Goal: Transaction & Acquisition: Book appointment/travel/reservation

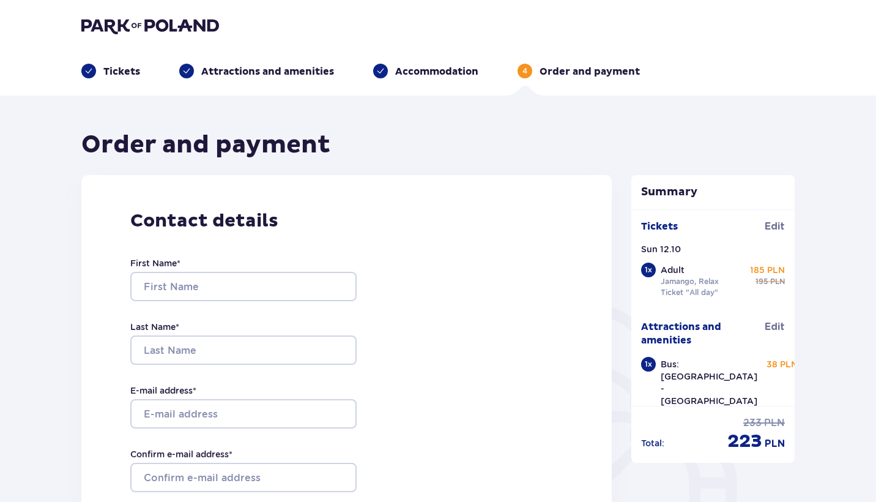
click at [180, 23] on img at bounding box center [150, 25] width 138 height 17
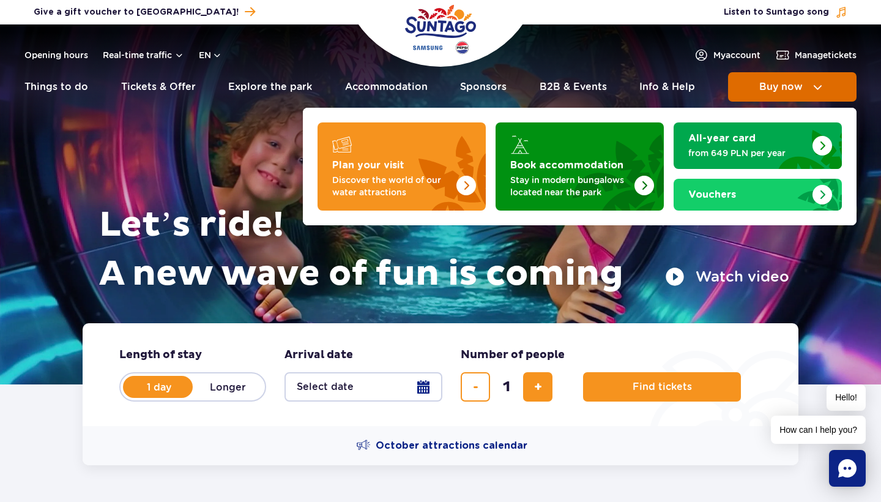
click at [797, 91] on span "Buy now" at bounding box center [780, 86] width 43 height 11
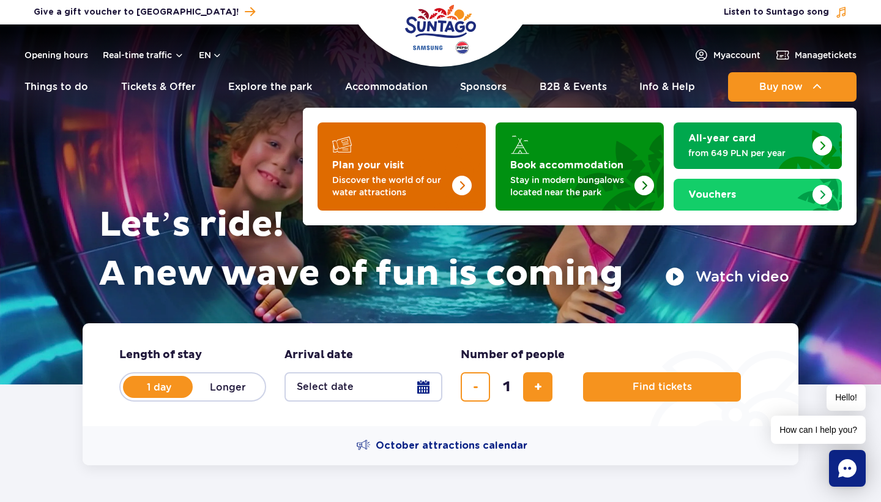
click at [427, 184] on p "Discover the world of our water attractions" at bounding box center [391, 186] width 119 height 24
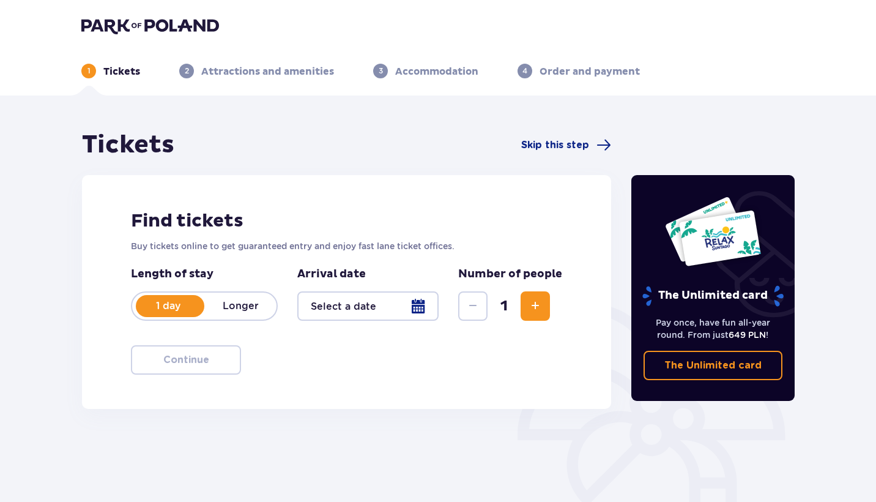
click at [399, 301] on div at bounding box center [367, 305] width 141 height 29
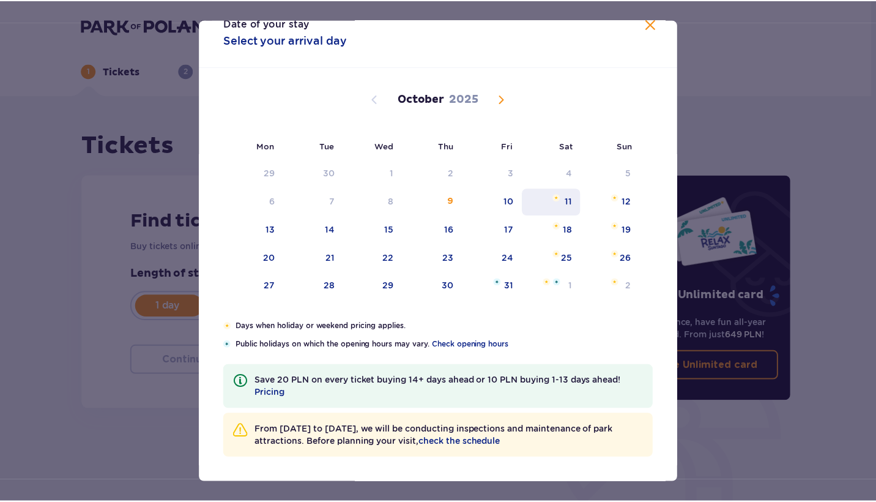
scroll to position [23, 0]
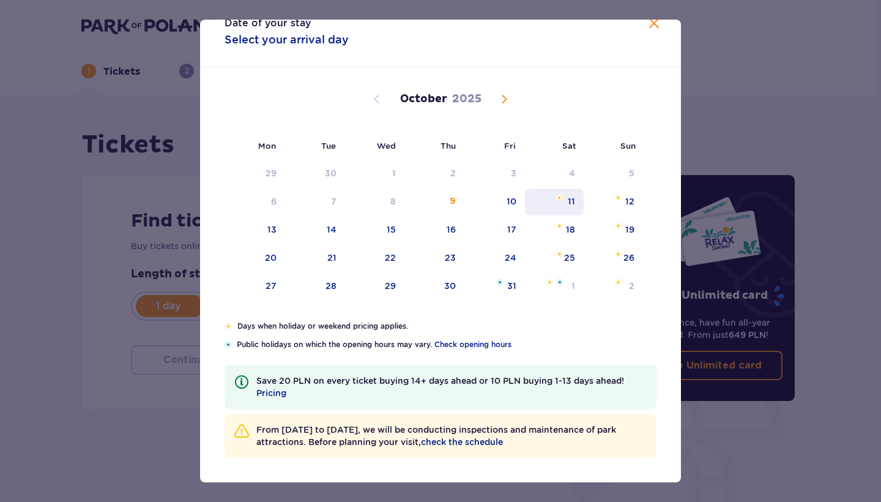
click at [570, 201] on div "11" at bounding box center [571, 201] width 7 height 12
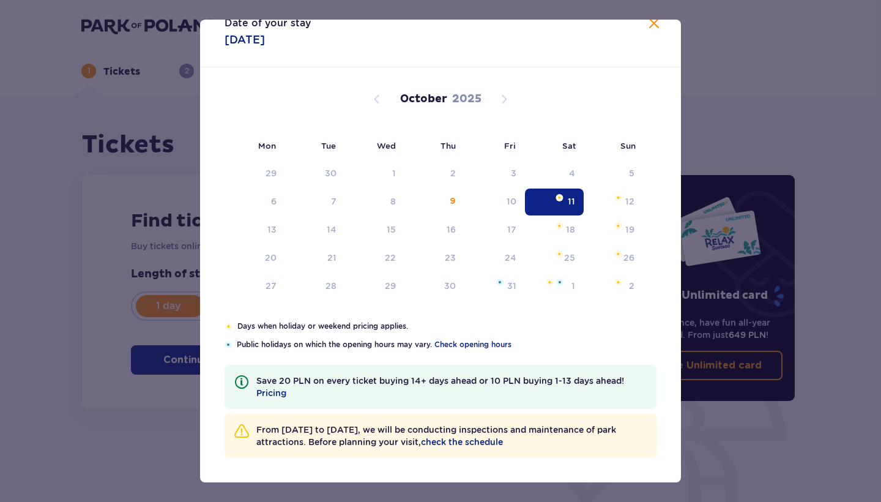
type input "11.10.25"
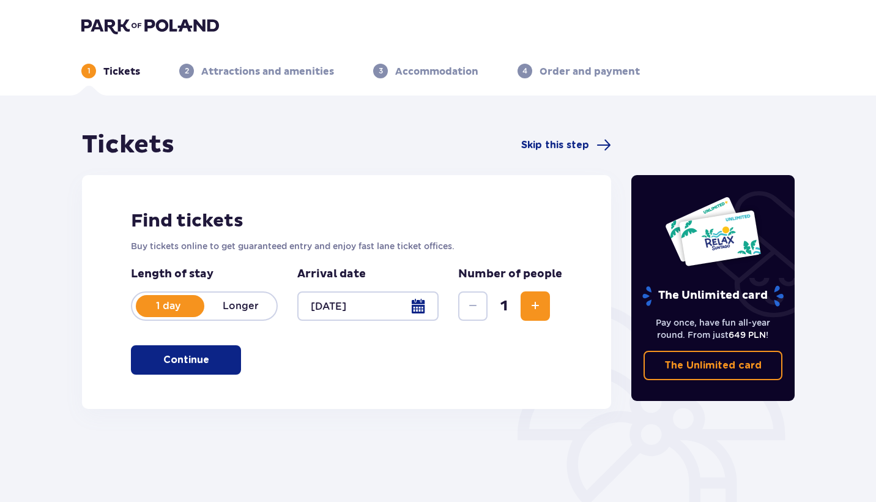
click at [209, 355] on span "button" at bounding box center [211, 360] width 15 height 15
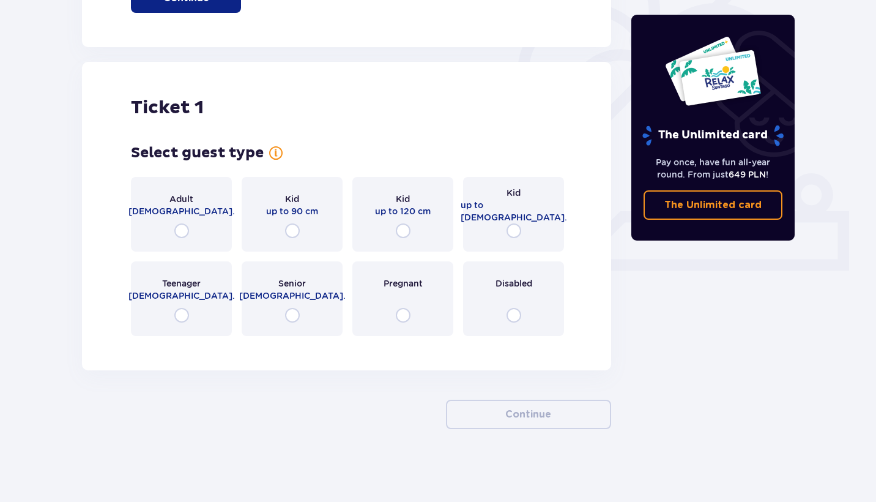
scroll to position [362, 0]
click at [189, 231] on div "Adult 18 - 65 y.o." at bounding box center [181, 213] width 101 height 75
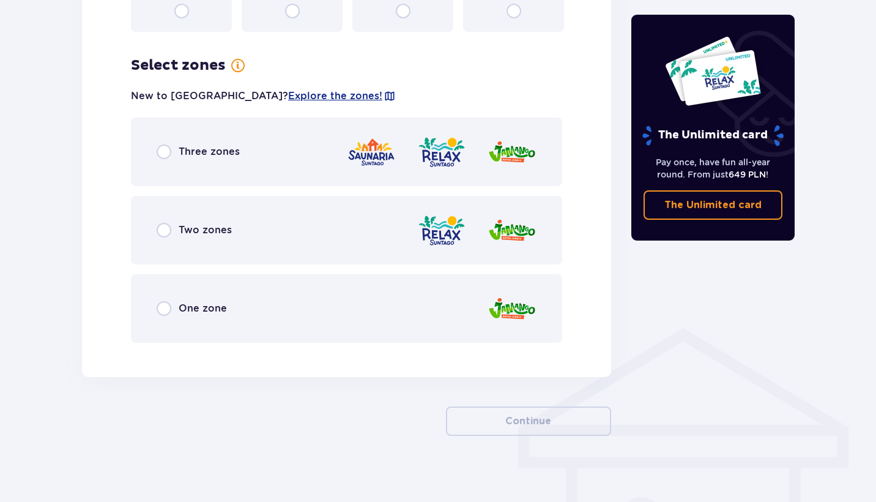
scroll to position [673, 0]
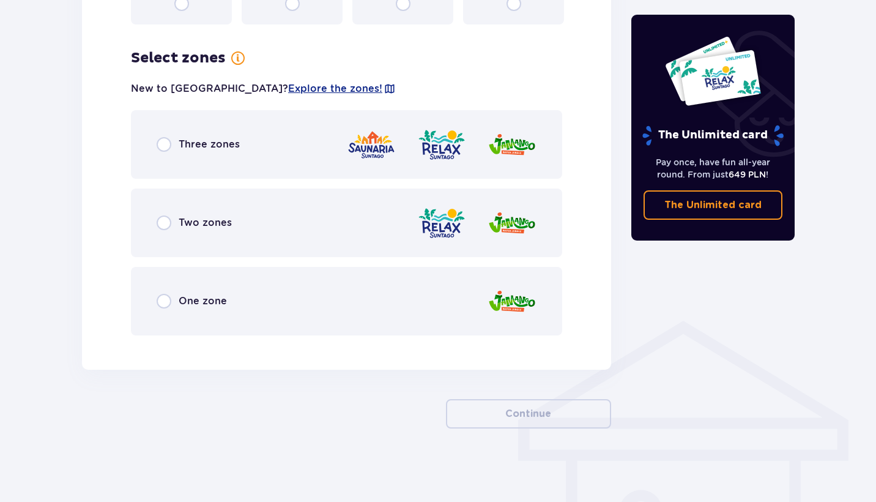
click at [189, 231] on div "Two zones" at bounding box center [346, 222] width 431 height 69
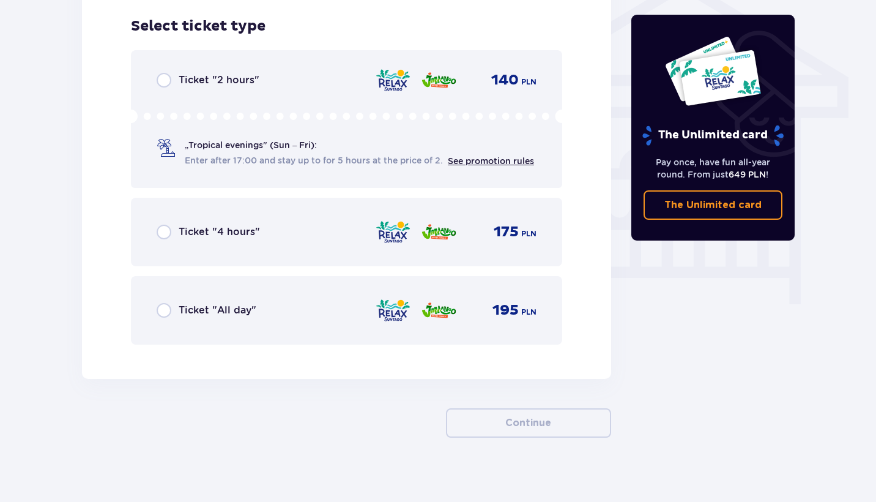
scroll to position [1018, 0]
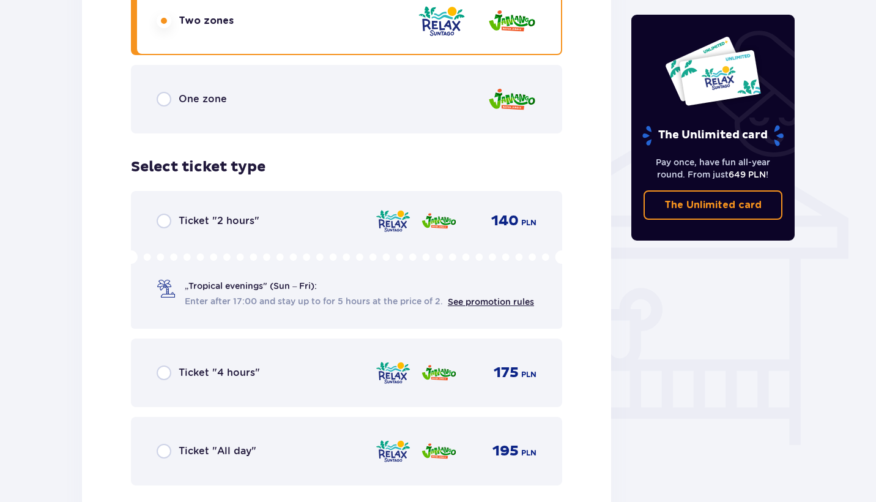
click at [219, 95] on span "One zone" at bounding box center [203, 98] width 48 height 13
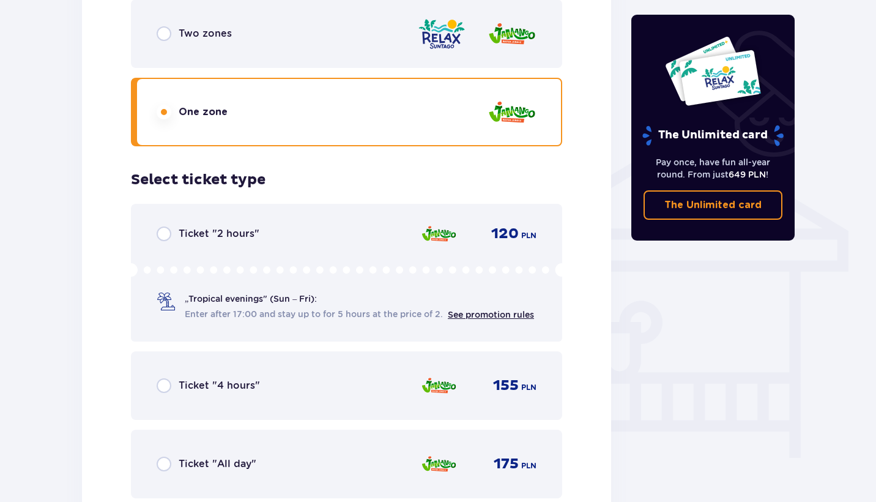
scroll to position [862, 0]
click at [231, 29] on div "Two zones" at bounding box center [346, 34] width 431 height 69
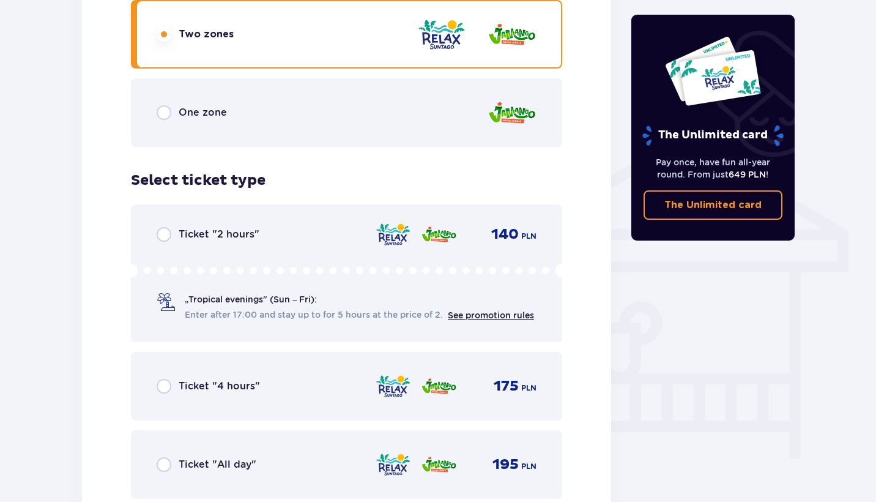
click at [237, 113] on div "One zone" at bounding box center [346, 112] width 431 height 69
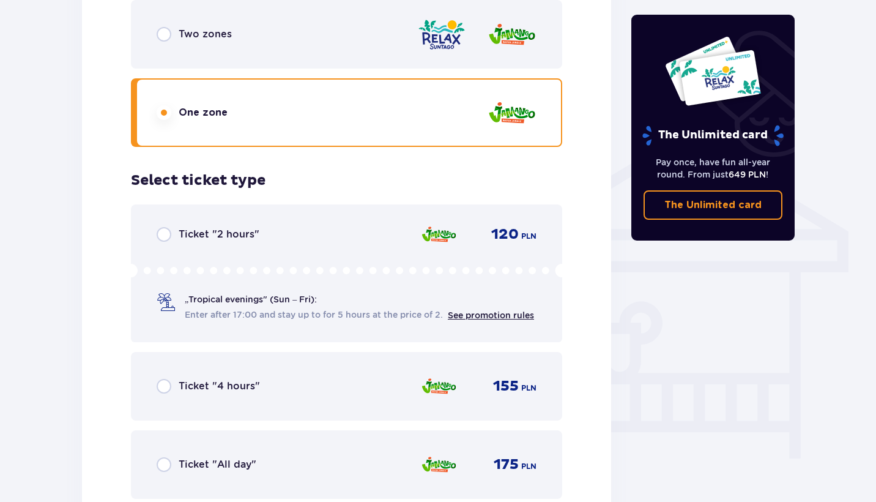
click at [237, 34] on div "Two zones" at bounding box center [346, 34] width 431 height 69
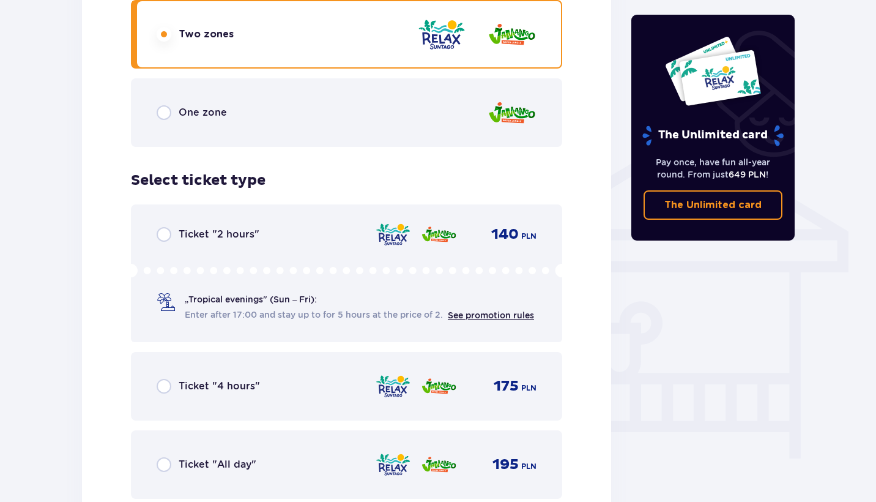
click at [261, 482] on div "Ticket "All day" 195 PLN" at bounding box center [346, 464] width 431 height 69
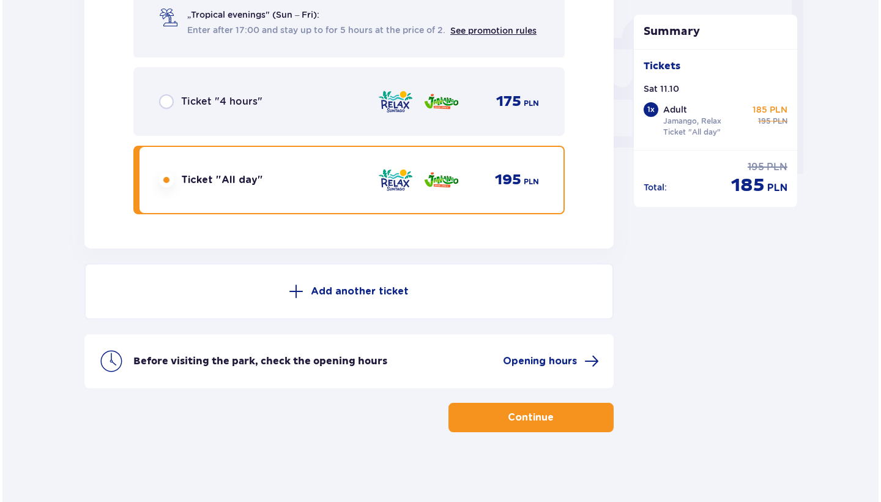
scroll to position [1150, 0]
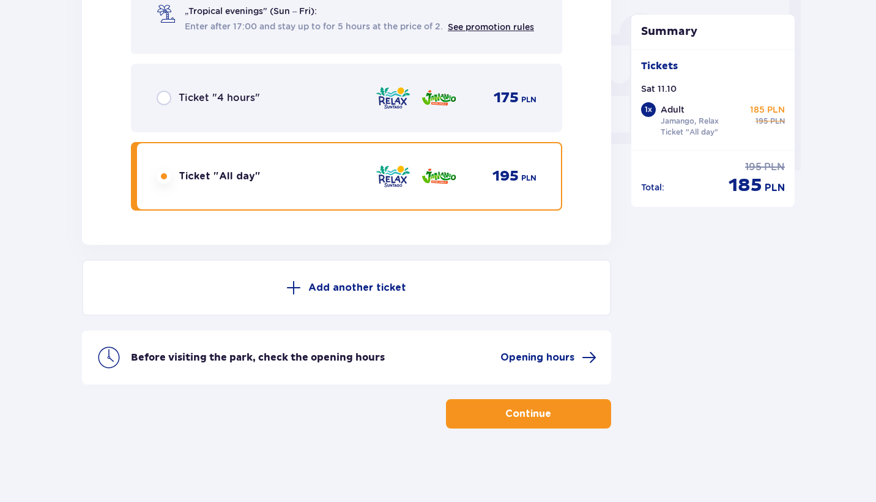
click at [465, 362] on div "Before visiting the park, check the opening hours Opening hours" at bounding box center [364, 357] width 466 height 15
click at [510, 364] on span "Opening hours" at bounding box center [538, 357] width 74 height 13
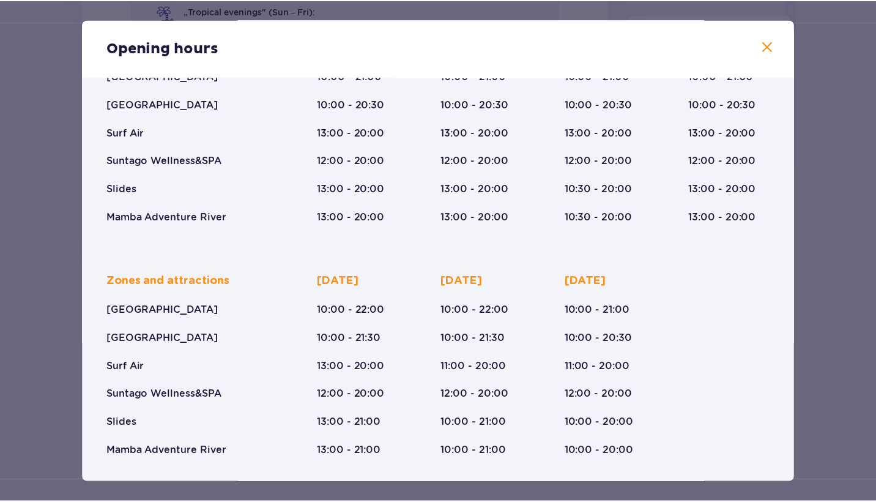
scroll to position [146, 0]
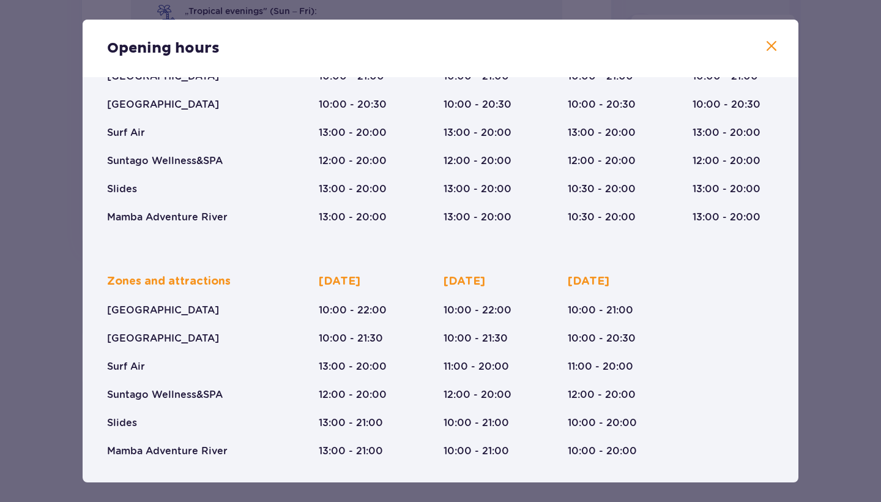
click at [775, 46] on span at bounding box center [771, 46] width 15 height 15
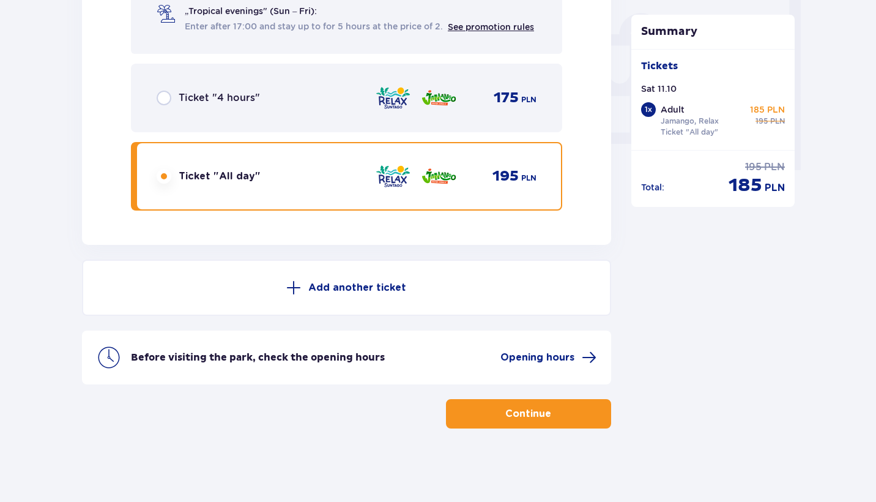
click at [528, 409] on p "Continue" at bounding box center [529, 413] width 46 height 13
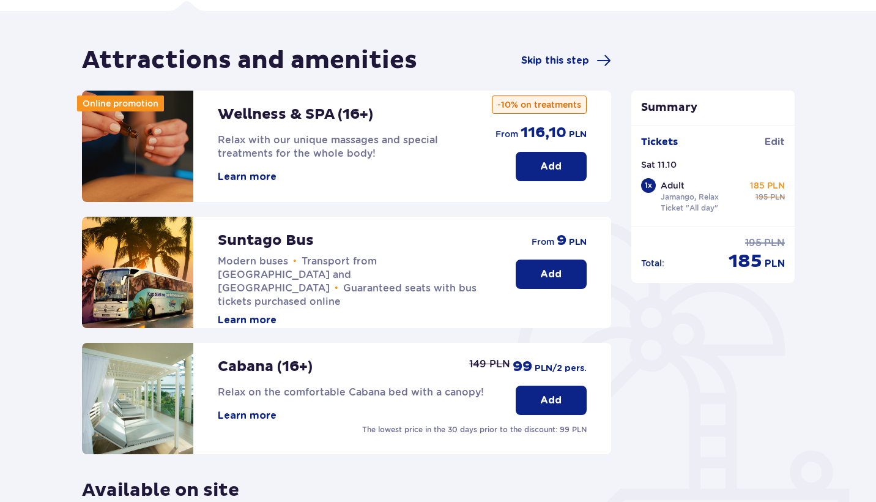
scroll to position [102, 0]
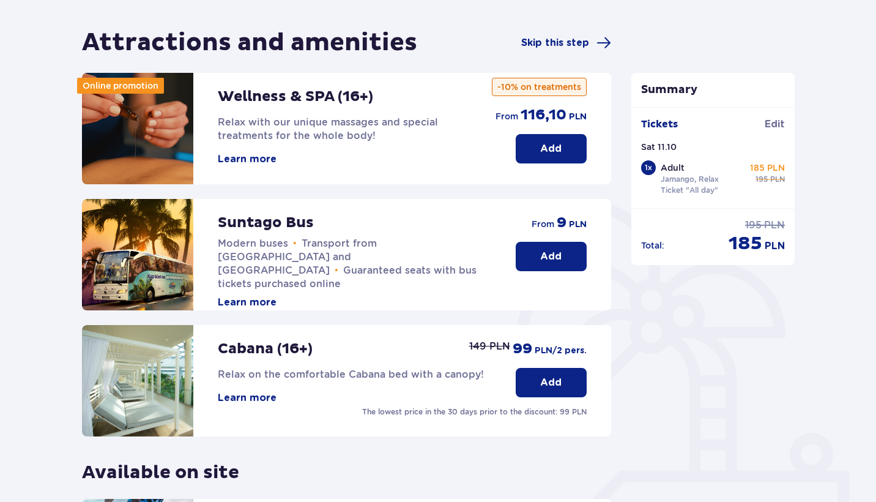
click at [540, 264] on button "Add" at bounding box center [551, 256] width 71 height 29
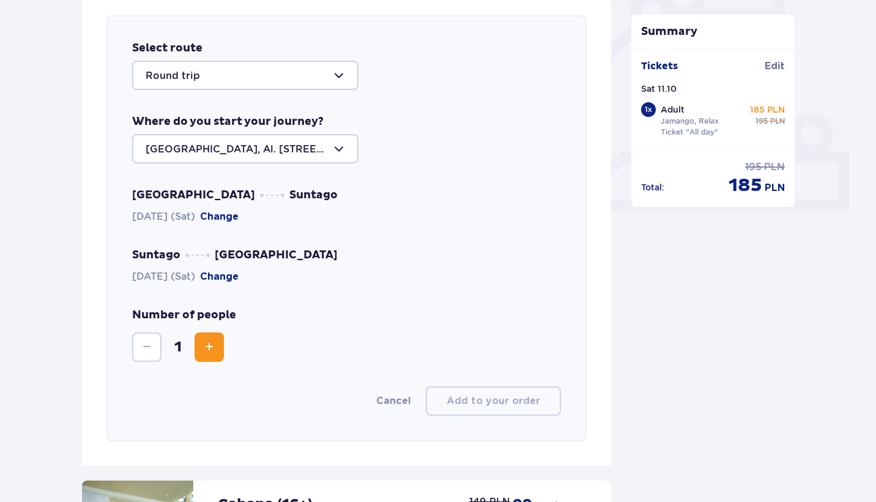
scroll to position [422, 0]
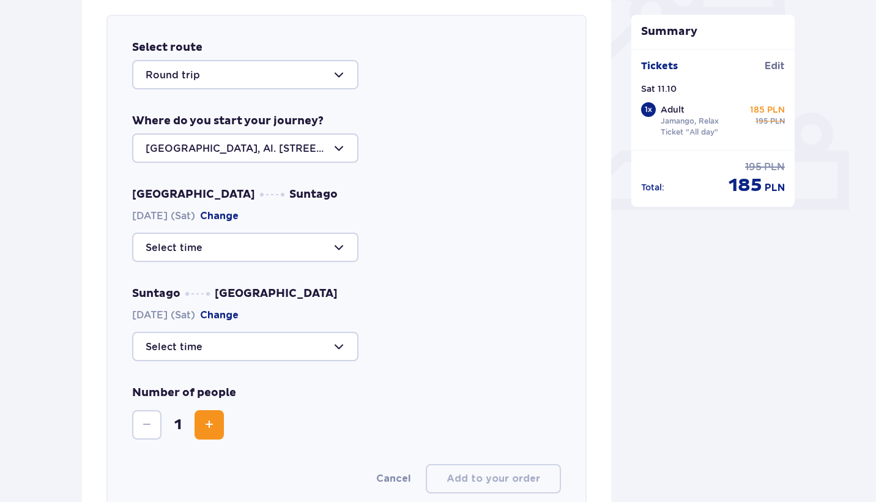
click at [293, 147] on div at bounding box center [245, 147] width 226 height 29
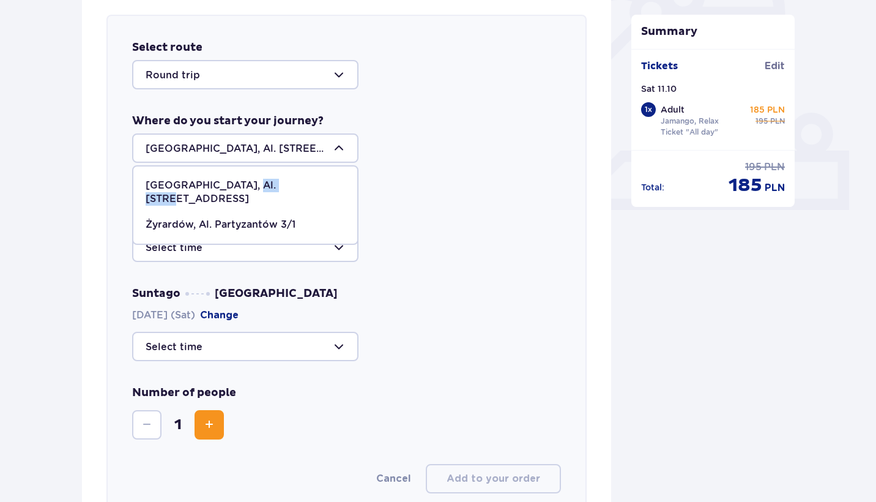
drag, startPoint x: 301, startPoint y: 181, endPoint x: 241, endPoint y: 181, distance: 60.0
click at [241, 181] on div "Warsaw, Al. Jerozolimskie 56" at bounding box center [246, 192] width 200 height 27
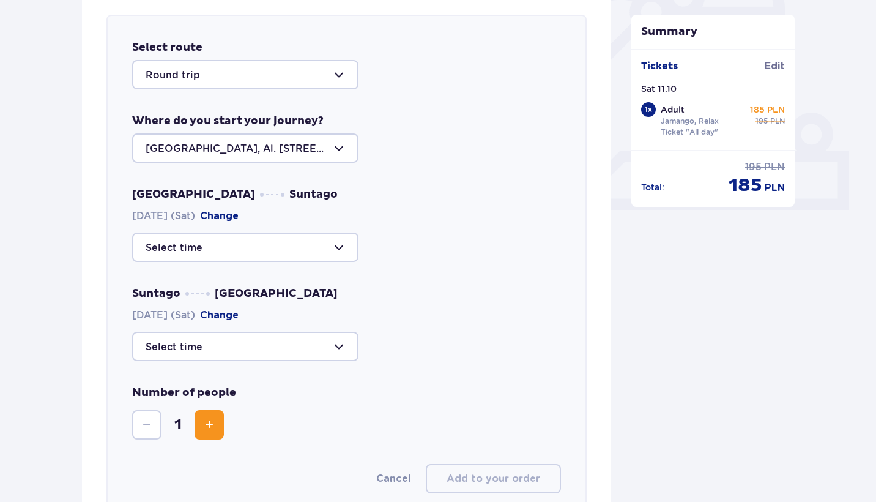
click at [285, 155] on div at bounding box center [245, 147] width 226 height 29
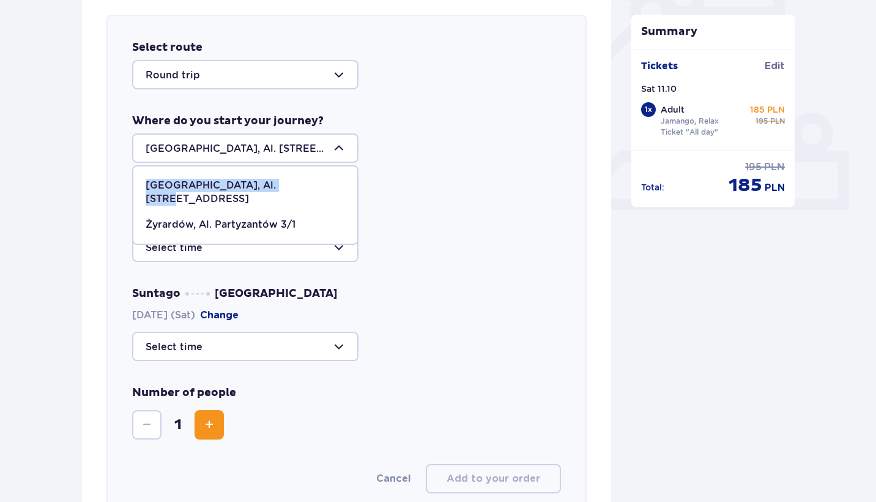
drag, startPoint x: 293, startPoint y: 182, endPoint x: 145, endPoint y: 180, distance: 147.5
click at [145, 180] on span "Warsaw, Al. Jerozolimskie 56" at bounding box center [245, 192] width 224 height 39
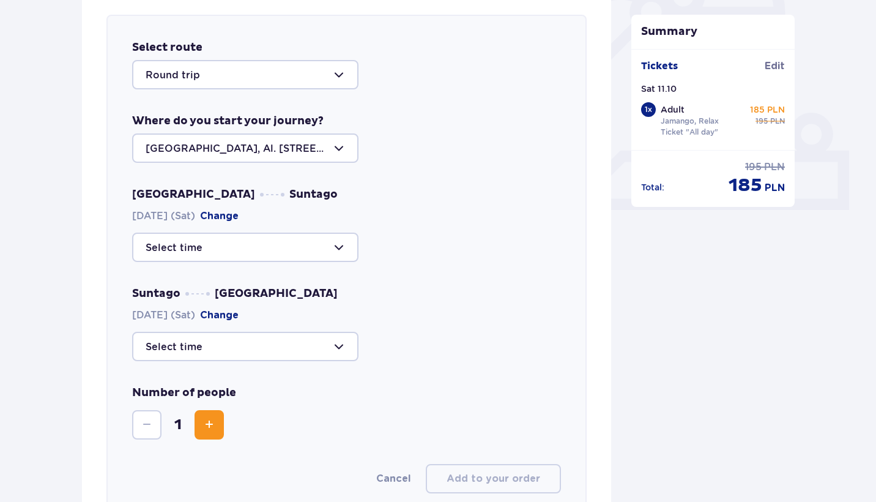
copy p "Warsaw, Al. Jerozolimskie 56"
click at [299, 136] on div at bounding box center [245, 147] width 226 height 29
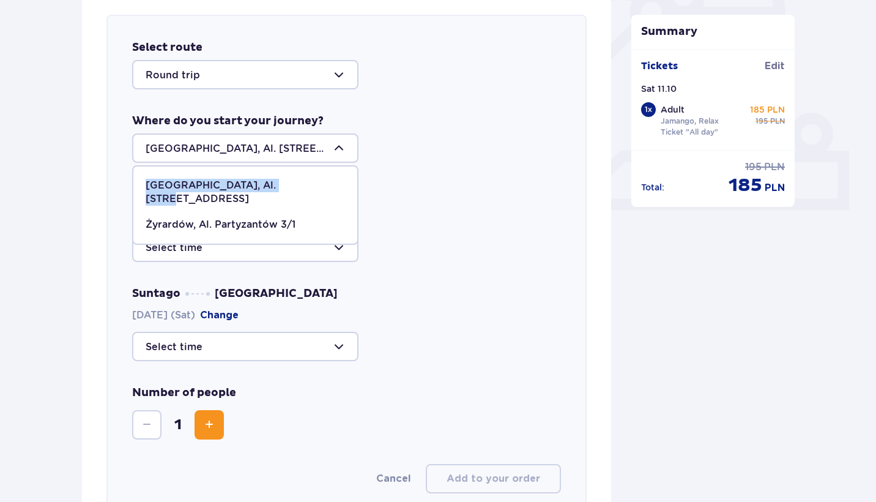
drag, startPoint x: 297, startPoint y: 182, endPoint x: 144, endPoint y: 188, distance: 153.1
click at [144, 188] on span "Warsaw, Al. Jerozolimskie 56" at bounding box center [245, 192] width 224 height 39
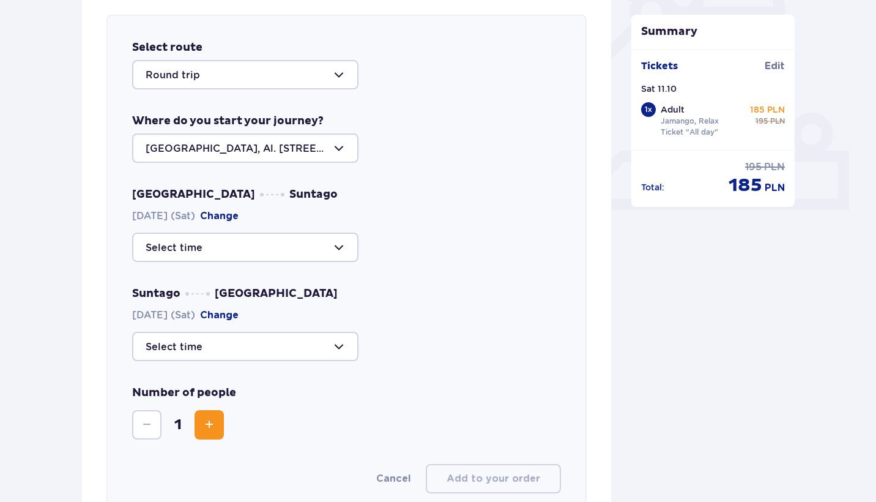
copy p "Warsaw, Al. Jerozolimskie 56"
click at [288, 151] on div at bounding box center [245, 147] width 226 height 29
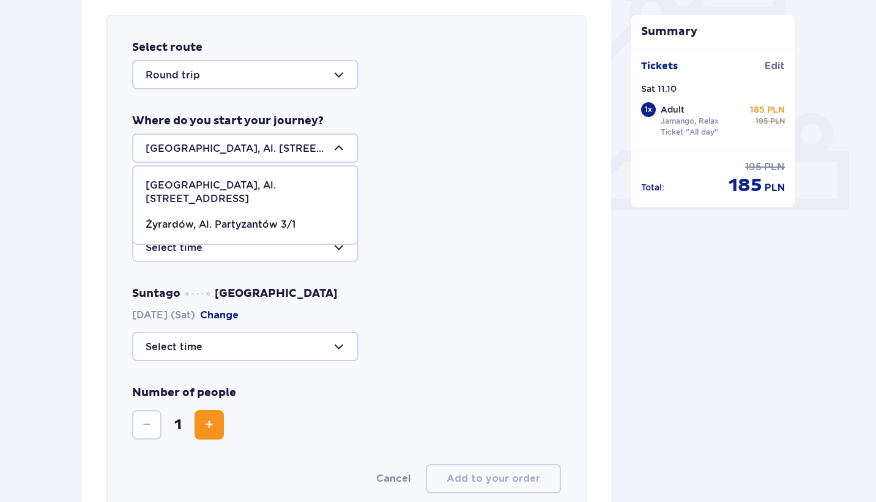
click at [288, 190] on p "Warsaw, Al. Jerozolimskie 56" at bounding box center [246, 192] width 200 height 27
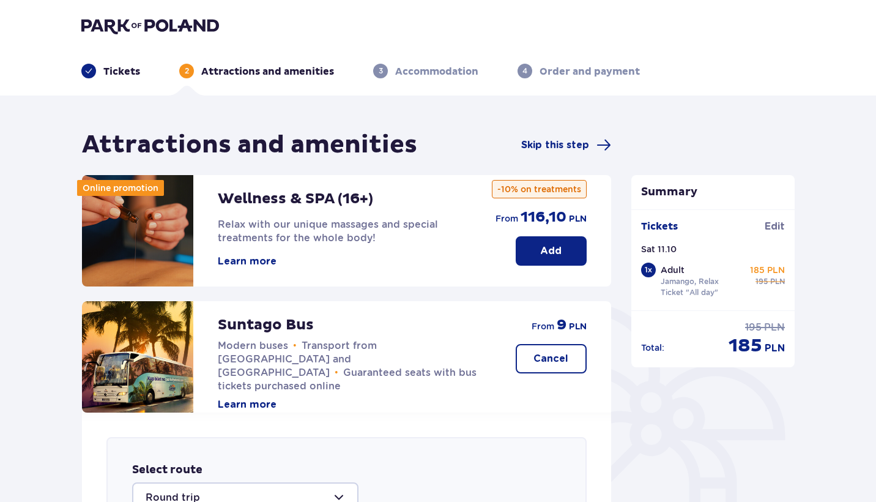
scroll to position [0, 0]
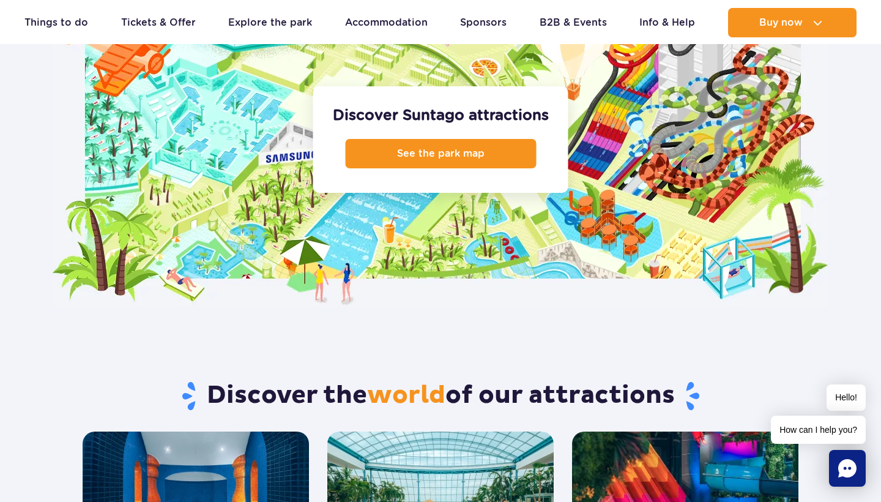
scroll to position [1419, 0]
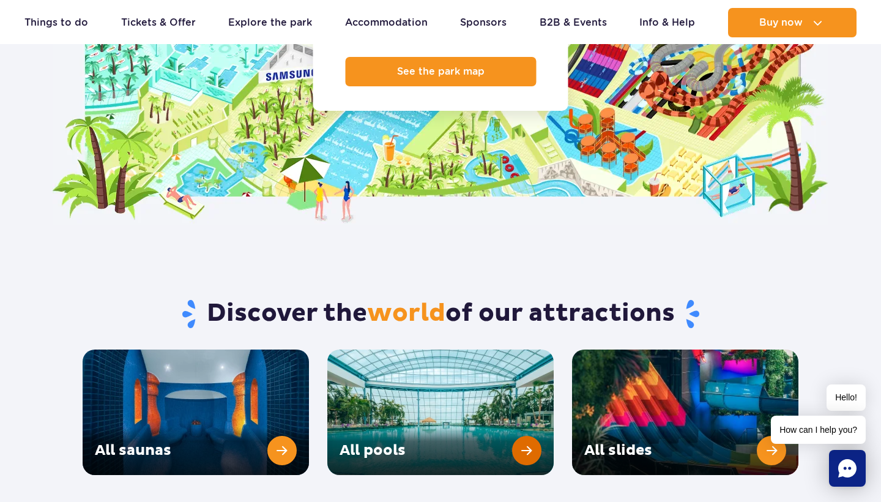
click at [504, 414] on link "All pools" at bounding box center [440, 411] width 226 height 125
click at [704, 401] on link "All slides" at bounding box center [685, 411] width 226 height 125
click at [756, 419] on link "All slides" at bounding box center [685, 411] width 226 height 125
click at [757, 419] on link "All slides" at bounding box center [685, 411] width 226 height 125
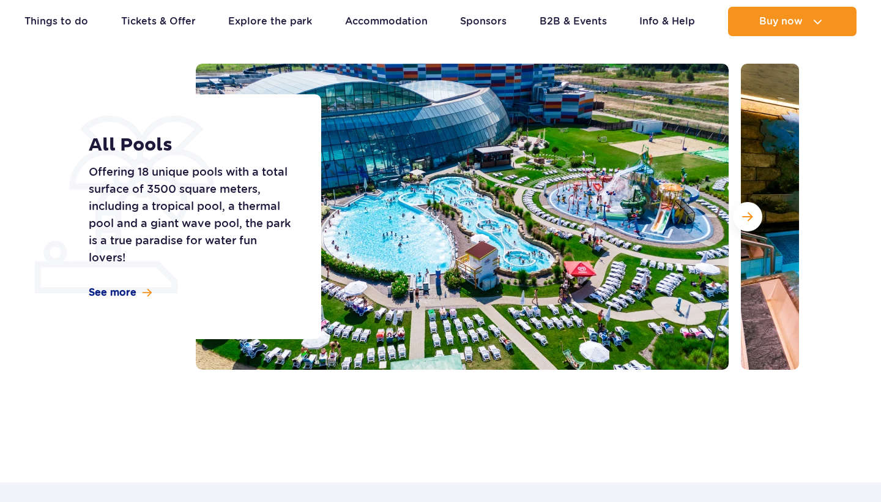
scroll to position [159, 0]
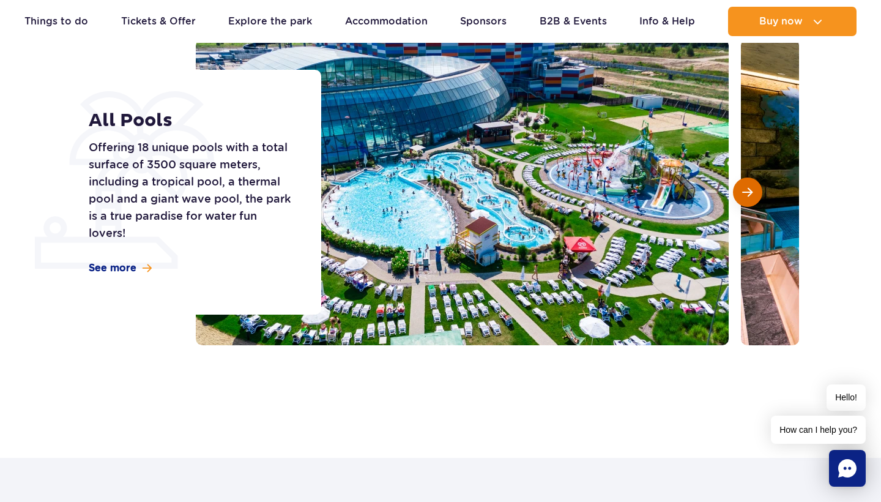
click at [743, 185] on button "Next slide" at bounding box center [747, 191] width 29 height 29
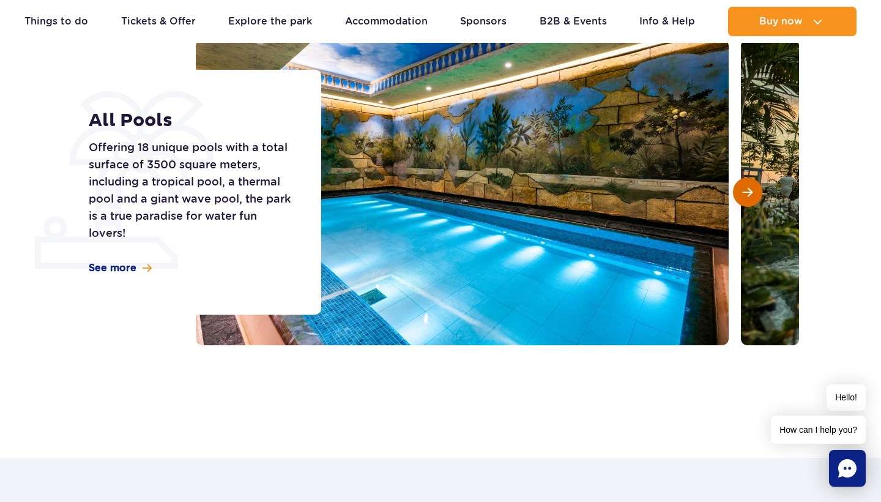
click at [743, 185] on button "Next slide" at bounding box center [747, 191] width 29 height 29
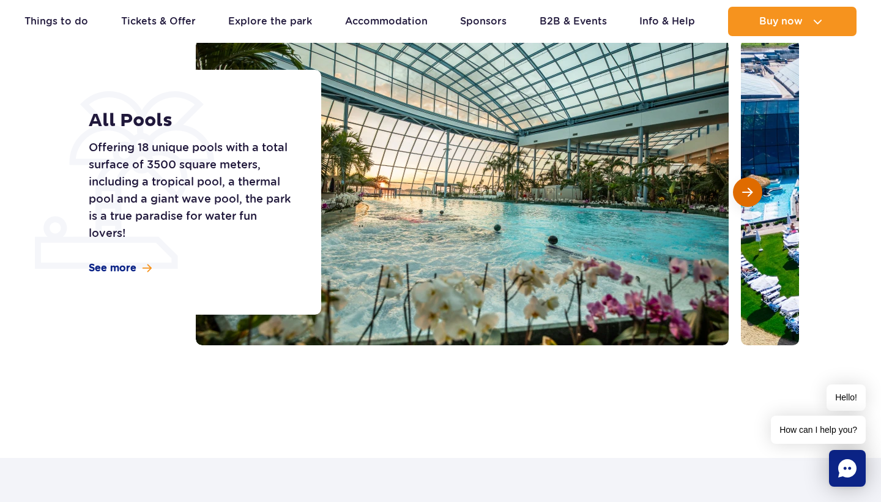
click at [743, 185] on button "Next slide" at bounding box center [747, 191] width 29 height 29
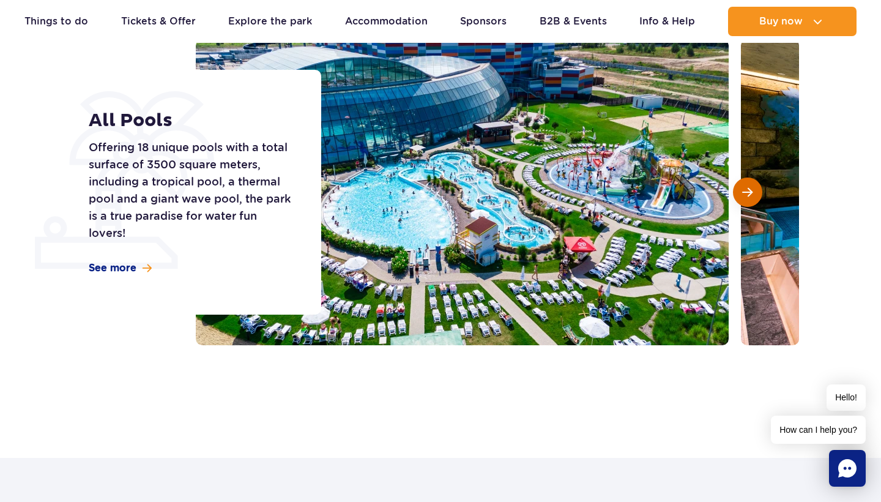
click at [743, 185] on button "Next slide" at bounding box center [747, 191] width 29 height 29
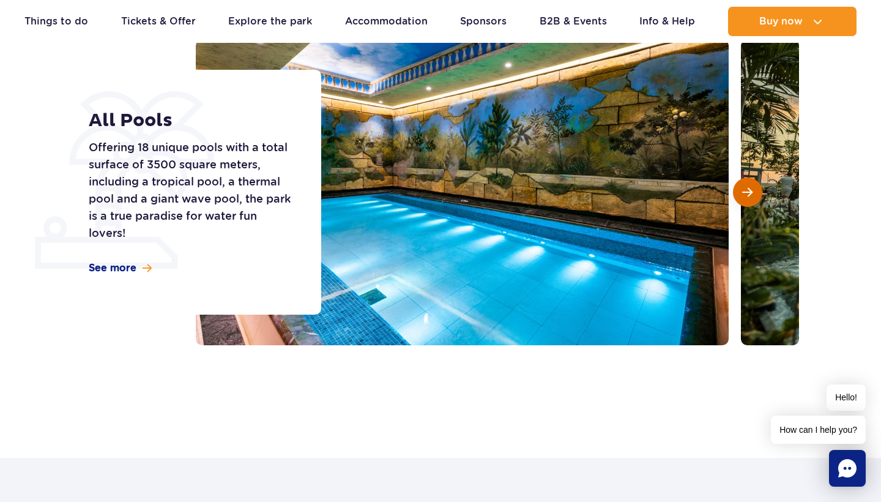
click at [745, 191] on span "Next slide" at bounding box center [747, 192] width 10 height 11
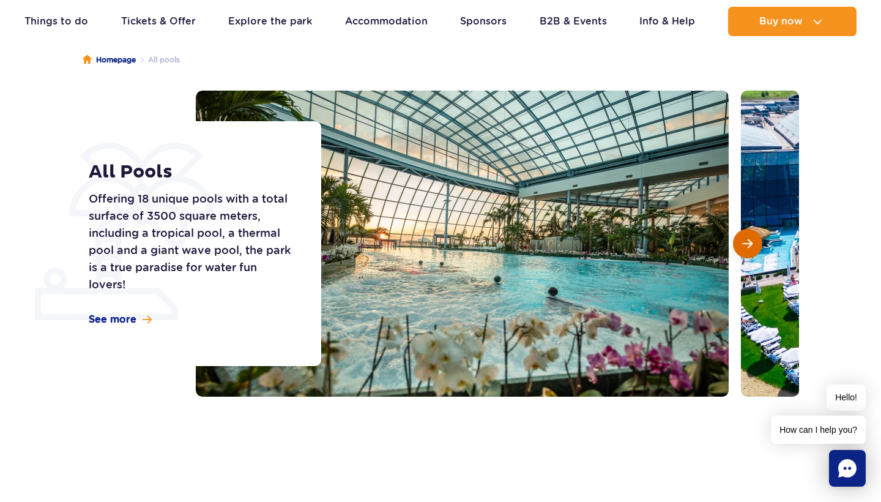
scroll to position [108, 0]
click at [748, 239] on span "Next slide" at bounding box center [747, 243] width 10 height 11
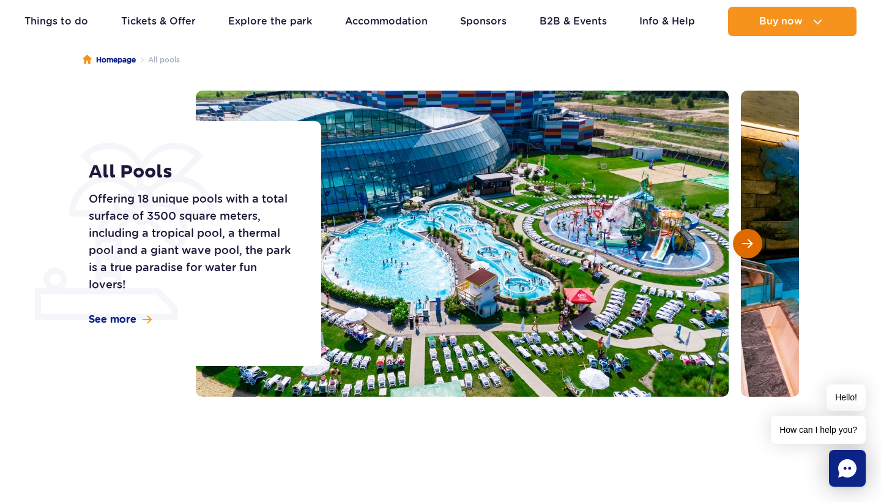
click at [748, 239] on span "Next slide" at bounding box center [747, 243] width 10 height 11
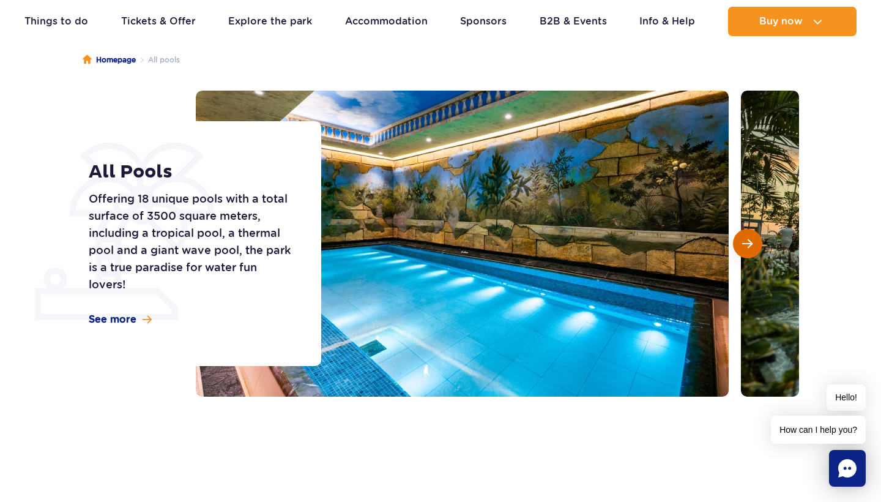
click at [748, 239] on span "Next slide" at bounding box center [747, 243] width 10 height 11
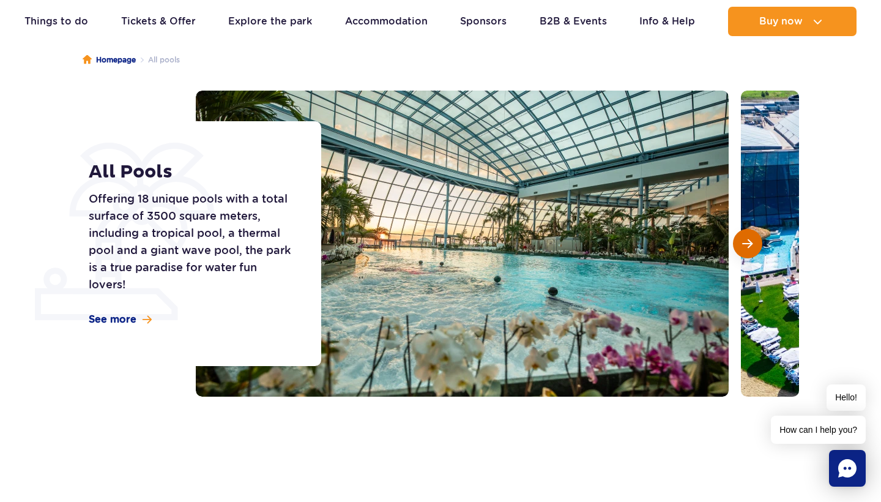
click at [748, 239] on span "Next slide" at bounding box center [747, 243] width 10 height 11
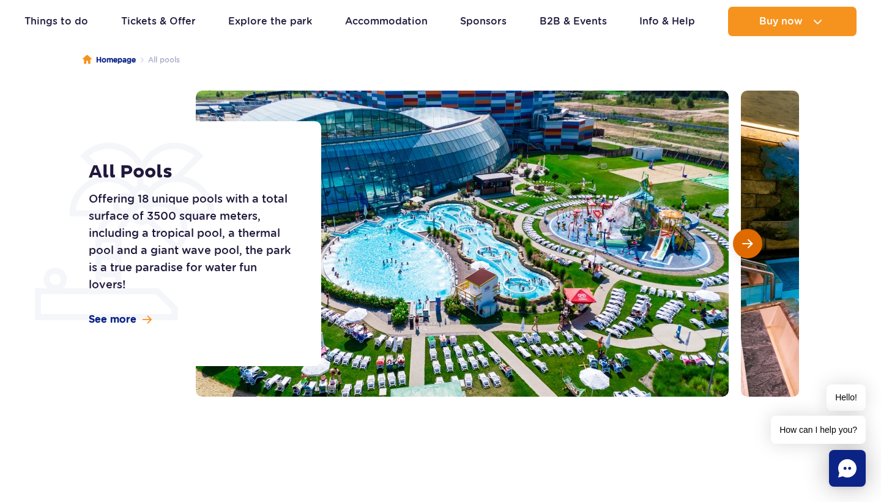
click at [748, 239] on span "Next slide" at bounding box center [747, 243] width 10 height 11
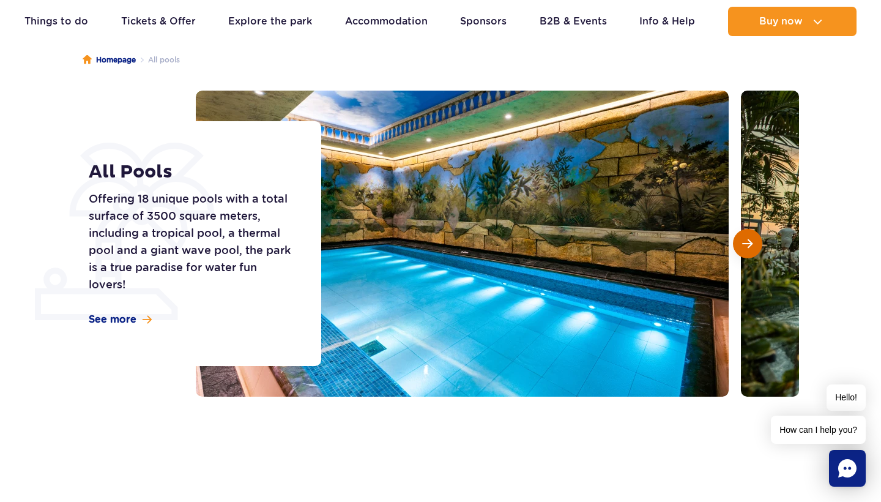
click at [748, 239] on span "Next slide" at bounding box center [747, 243] width 10 height 11
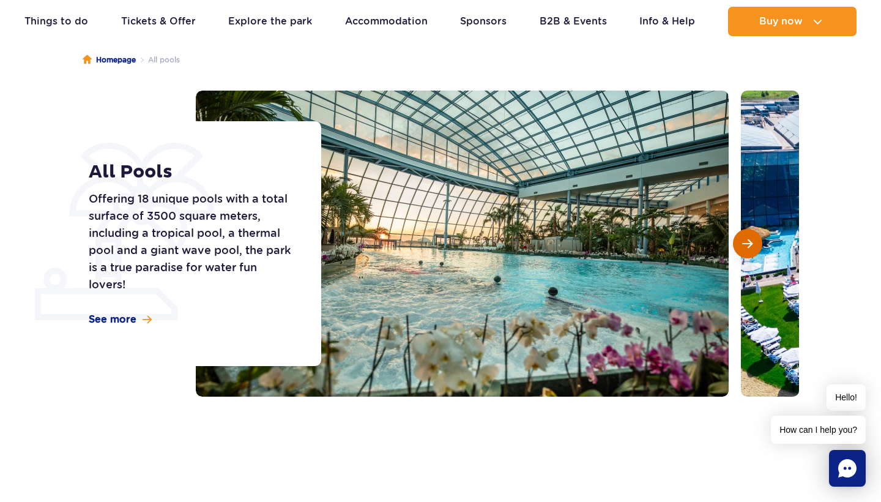
click at [748, 239] on span "Next slide" at bounding box center [747, 243] width 10 height 11
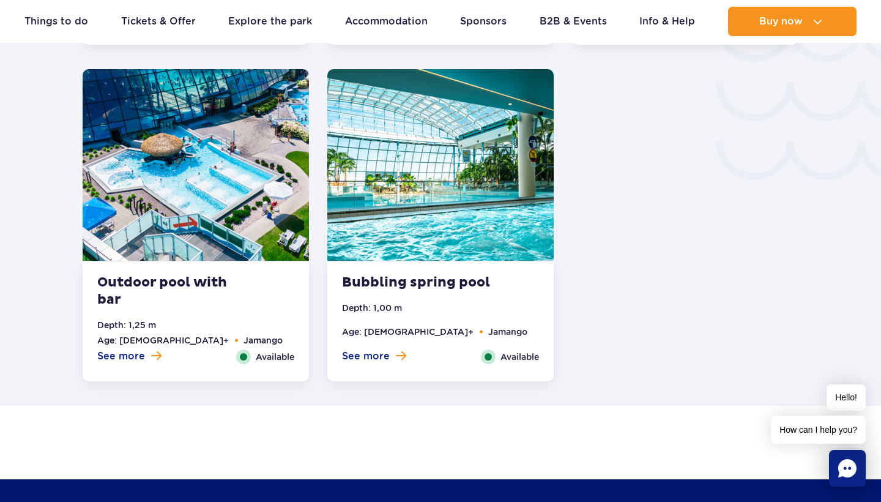
scroll to position [2154, 0]
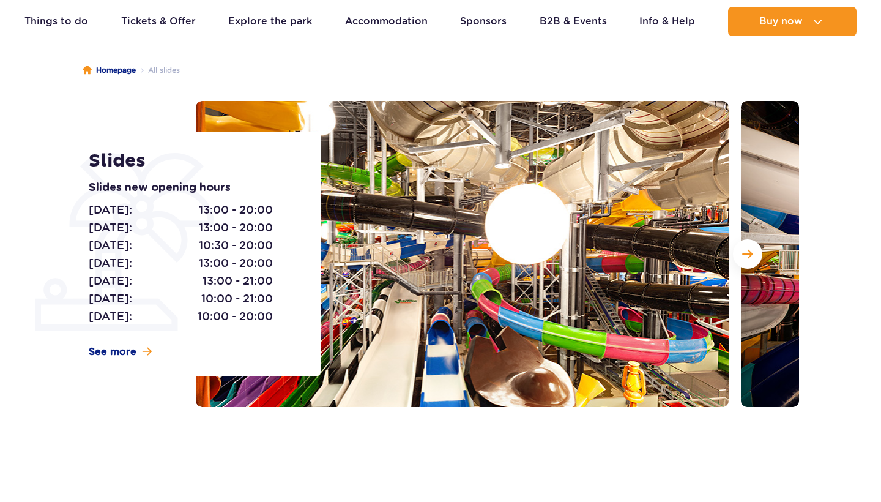
scroll to position [140, 0]
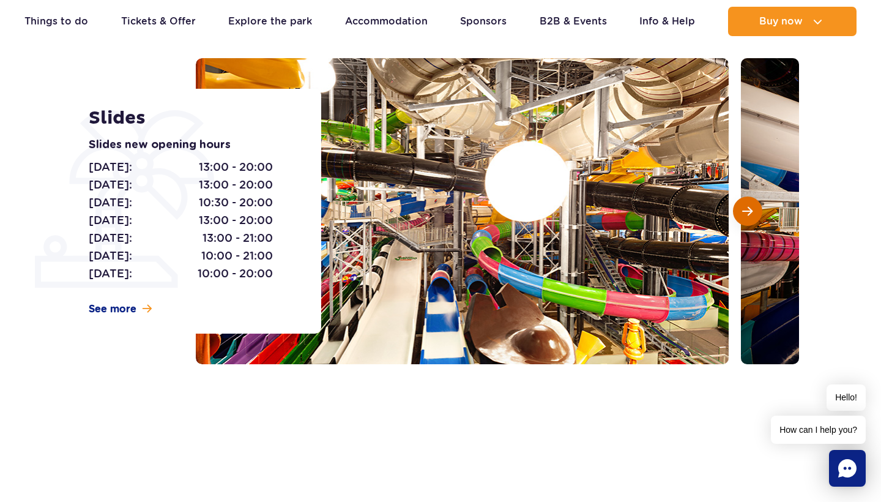
click at [748, 207] on span "Next slide" at bounding box center [747, 211] width 10 height 11
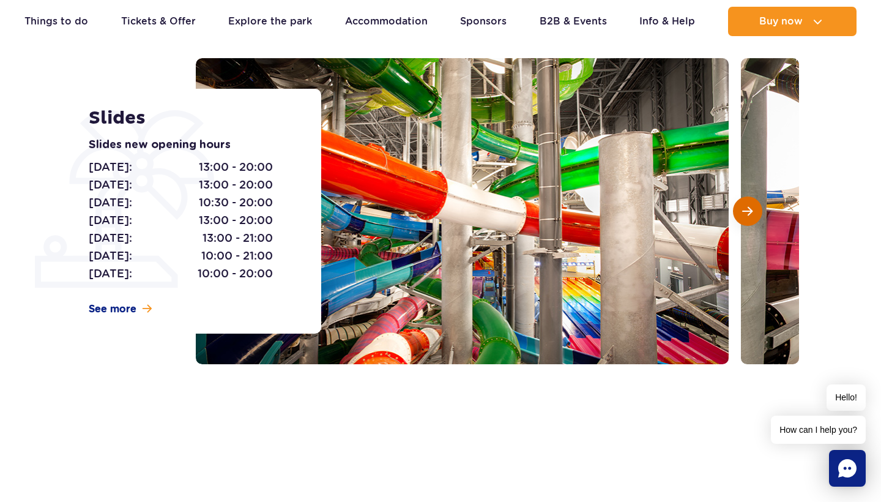
click at [748, 207] on span "Next slide" at bounding box center [747, 211] width 10 height 11
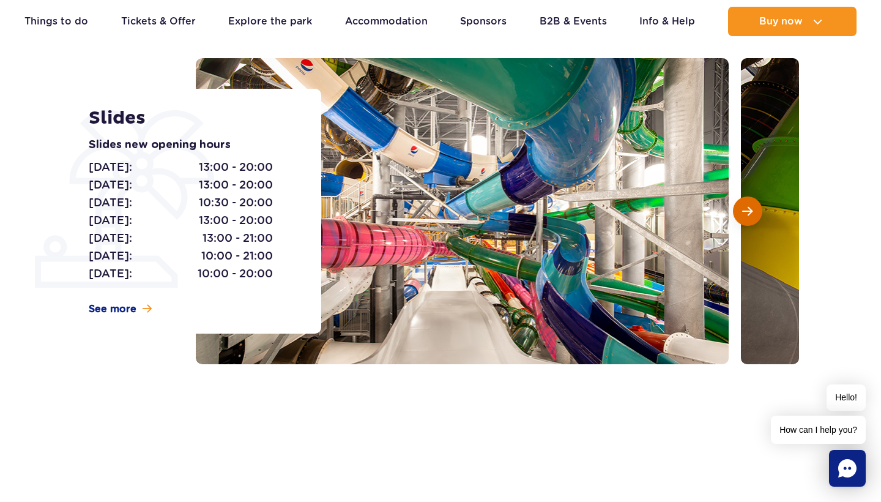
click at [748, 207] on span "Next slide" at bounding box center [747, 211] width 10 height 11
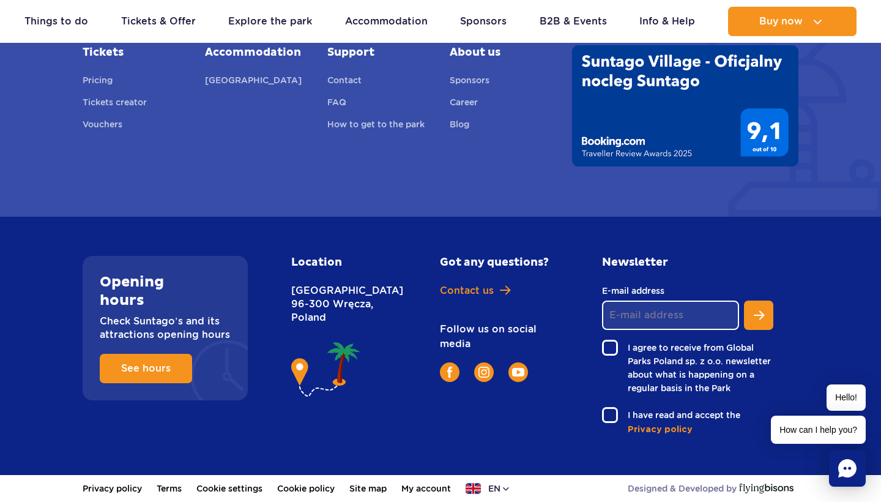
scroll to position [4891, 0]
click at [300, 423] on div "Location Nowy Świat 1 Street 96-300 Wręcza, Poland" at bounding box center [351, 346] width 139 height 180
click at [310, 377] on img at bounding box center [326, 370] width 70 height 62
click at [308, 261] on h2 "Location" at bounding box center [338, 262] width 95 height 13
click at [149, 365] on span "See hours" at bounding box center [137, 369] width 50 height 10
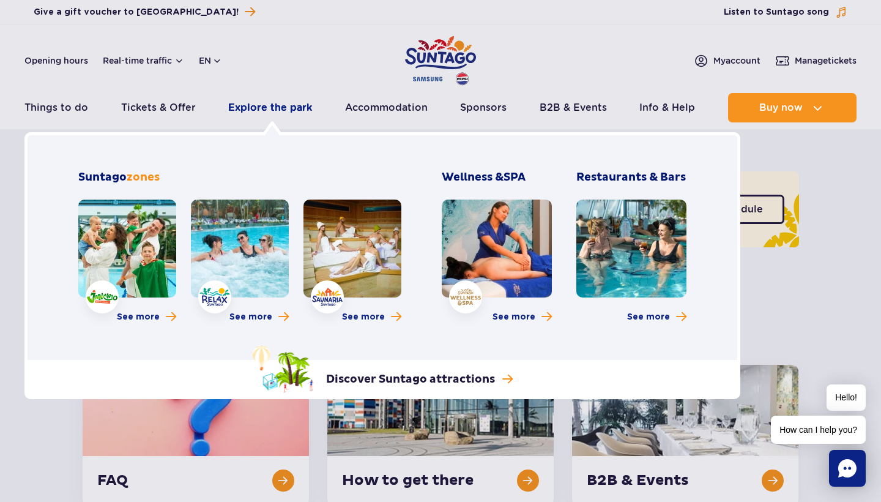
click at [248, 103] on link "Explore the park" at bounding box center [270, 107] width 84 height 29
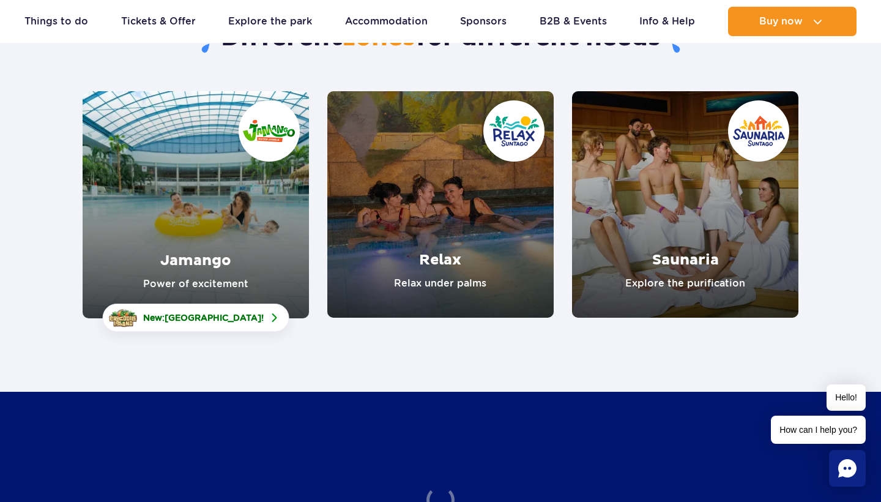
scroll to position [145, 0]
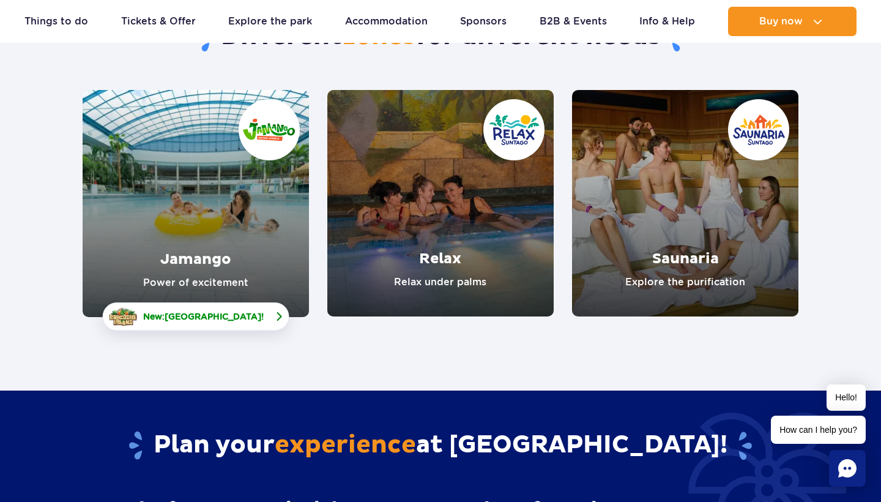
click at [249, 317] on span "[GEOGRAPHIC_DATA]" at bounding box center [213, 317] width 97 height 10
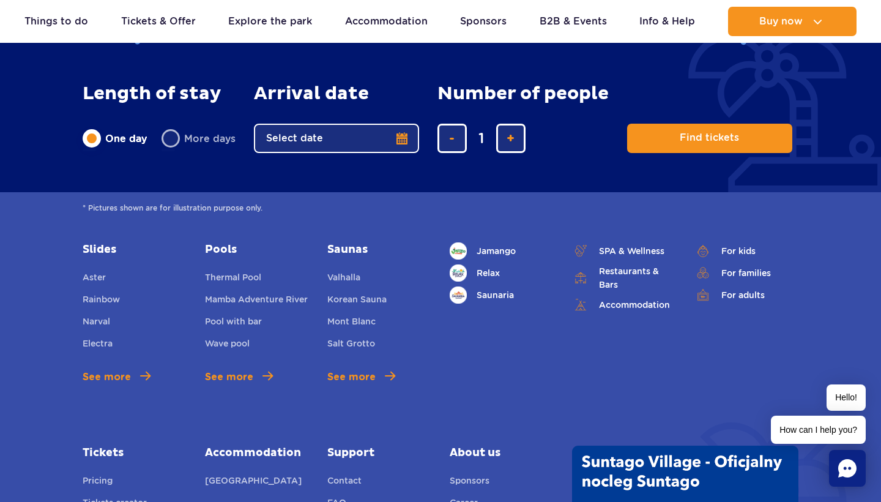
scroll to position [3012, 0]
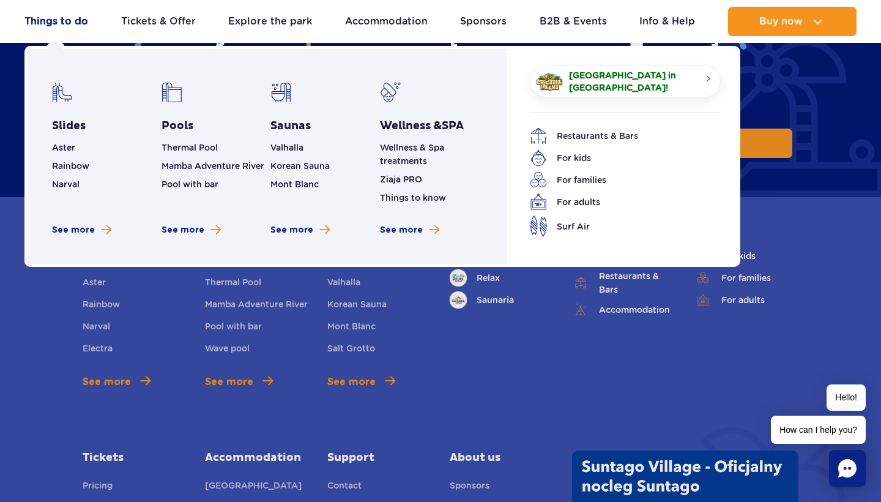
click at [63, 21] on link "Things to do" at bounding box center [56, 21] width 64 height 29
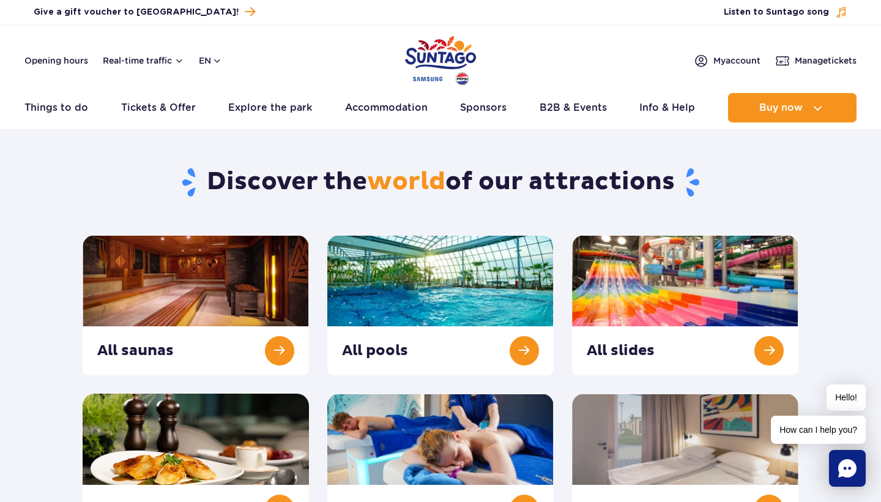
click at [425, 50] on img "Park of Poland" at bounding box center [440, 60] width 71 height 56
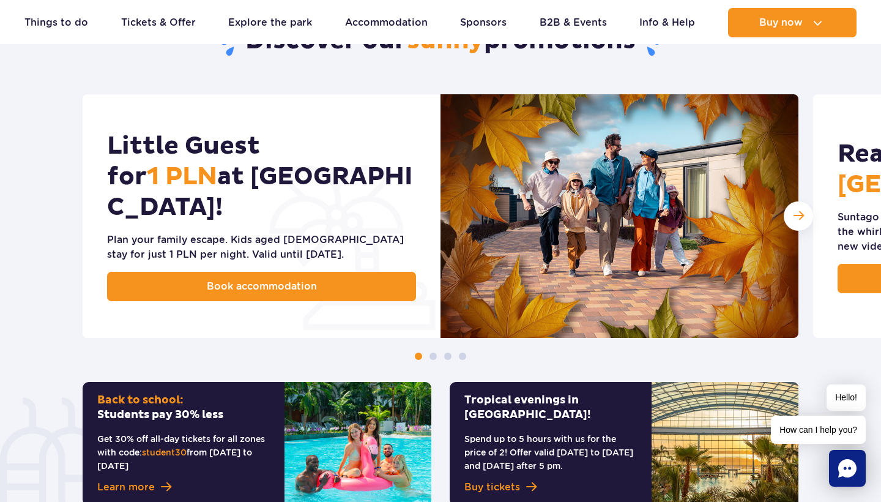
scroll to position [541, 0]
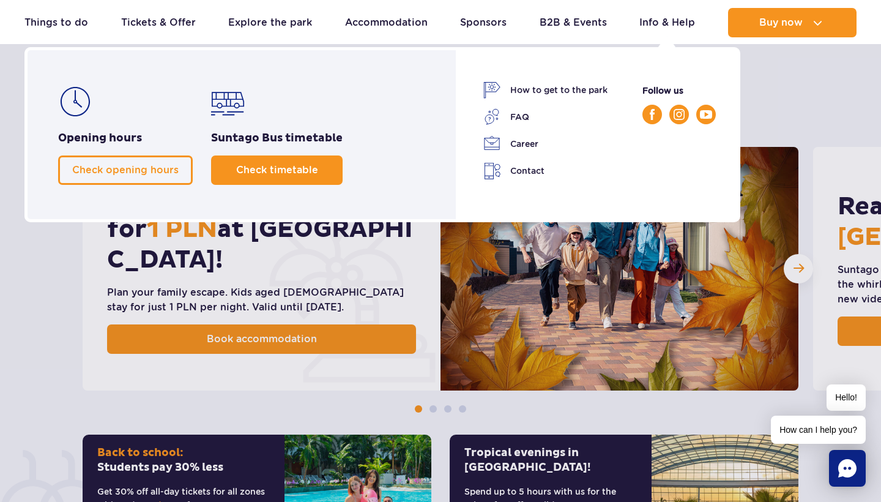
click at [307, 161] on link "Check timetable" at bounding box center [277, 169] width 132 height 29
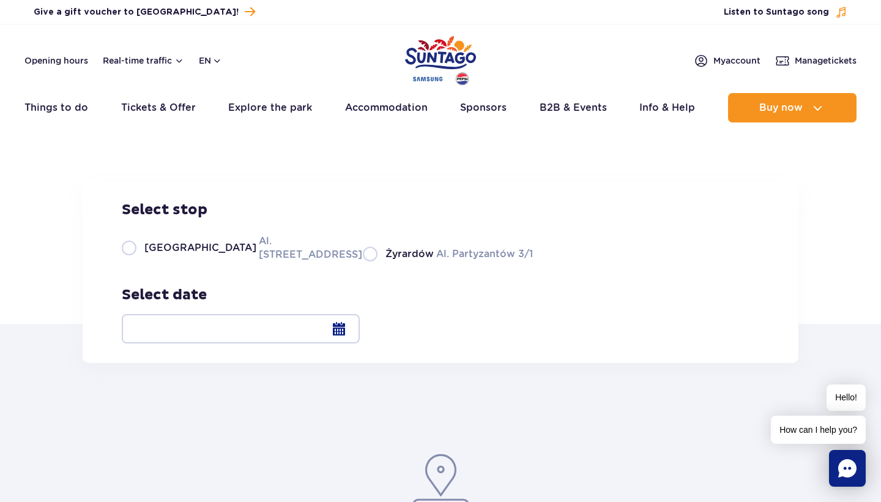
click at [135, 261] on label "Warsaw Al. [STREET_ADDRESS]" at bounding box center [235, 248] width 226 height 28
click at [135, 261] on input "Warsaw Al. [STREET_ADDRESS]" at bounding box center [128, 260] width 13 height 2
radio input "true"
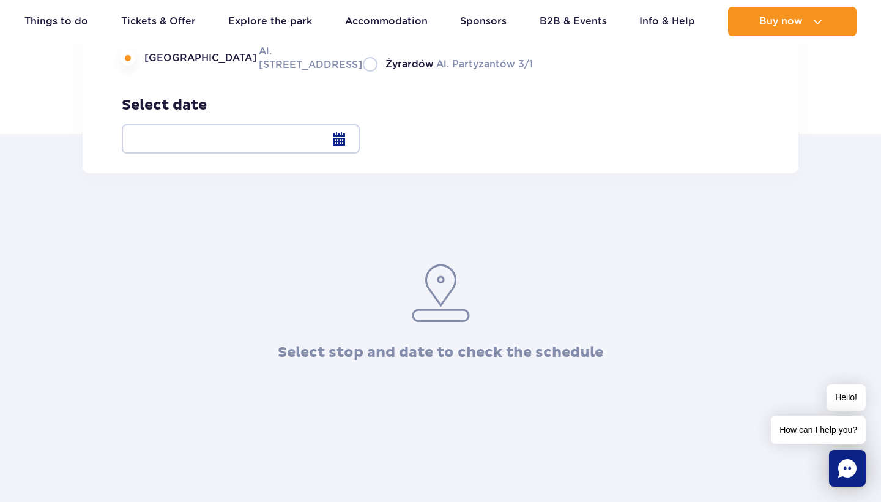
scroll to position [193, 0]
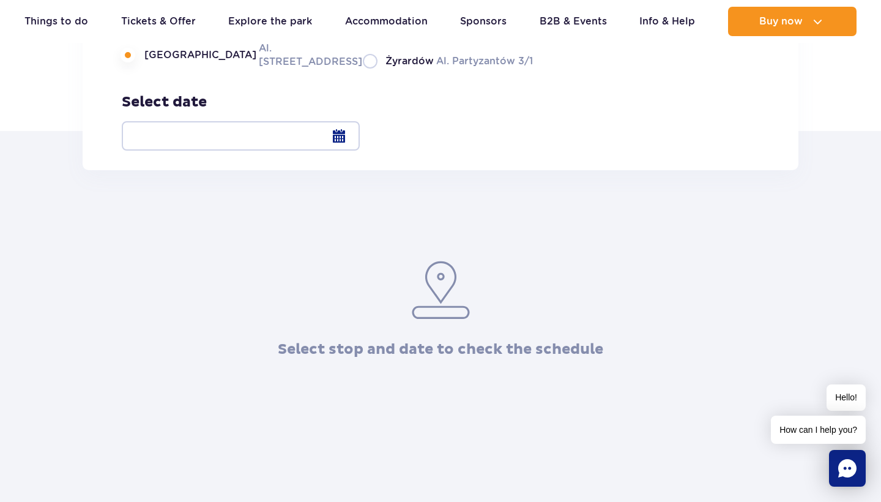
click at [438, 320] on img at bounding box center [441, 289] width 62 height 61
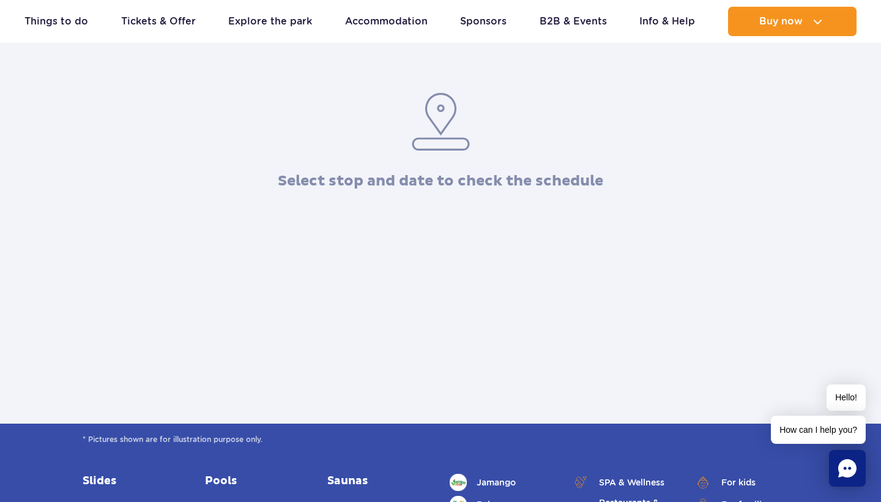
scroll to position [256, 0]
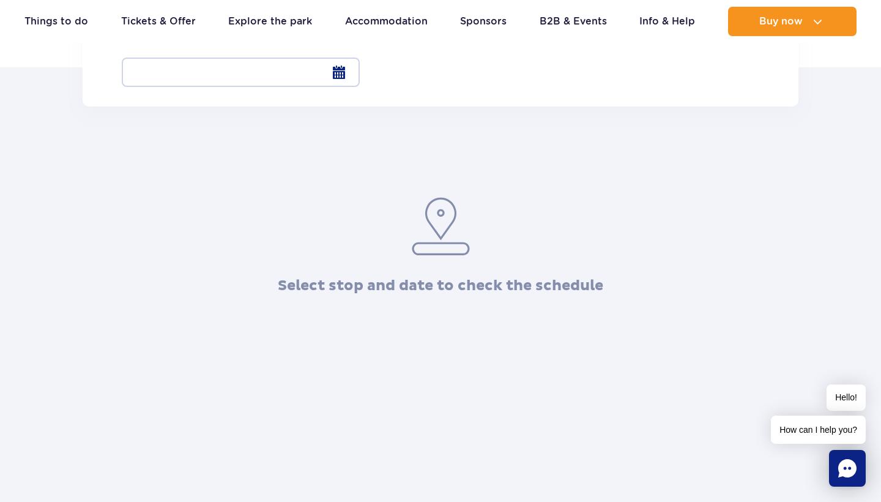
click at [360, 73] on div at bounding box center [241, 72] width 238 height 29
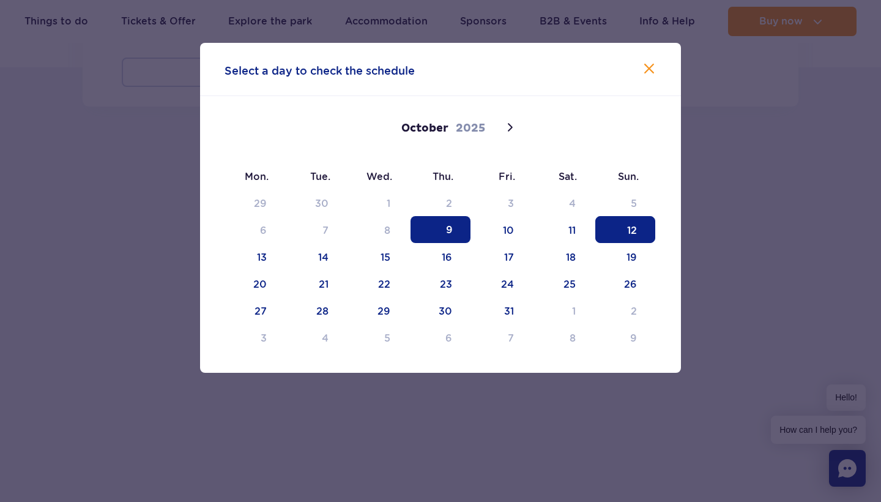
click at [625, 226] on span "12" at bounding box center [625, 229] width 60 height 27
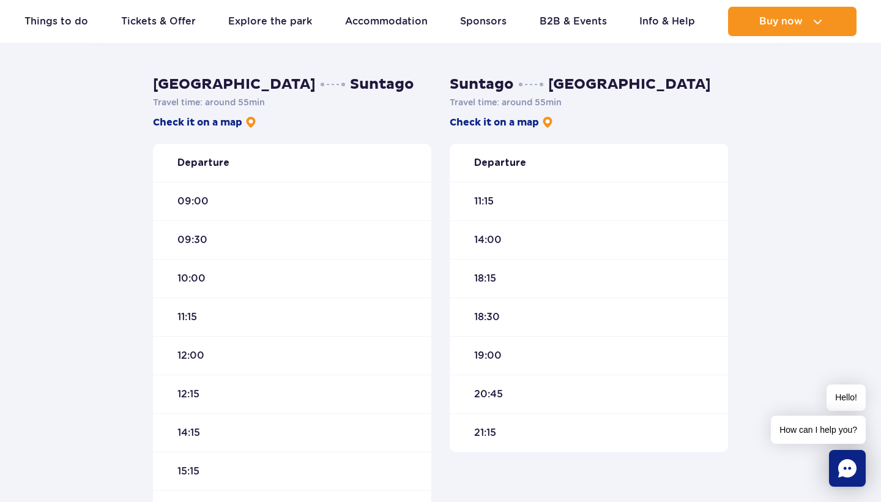
scroll to position [381, 0]
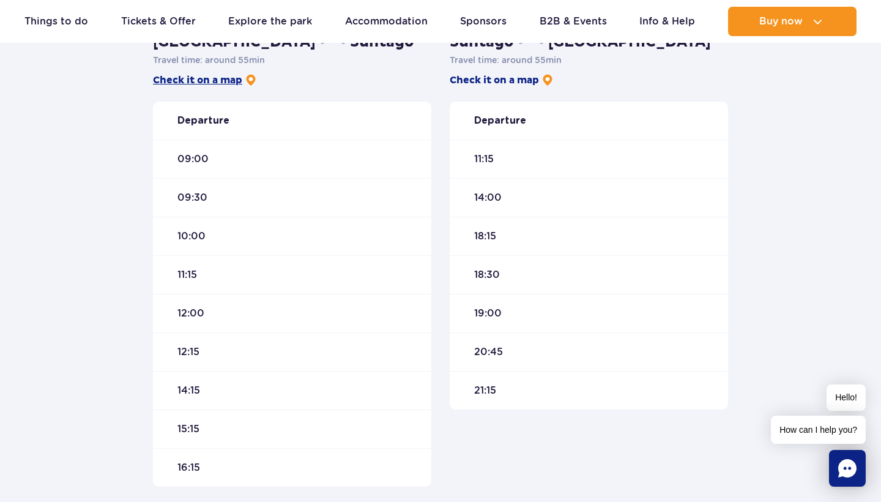
click at [210, 80] on link "Check it on a map" at bounding box center [205, 79] width 104 height 13
click at [499, 78] on link "Check it on a map" at bounding box center [502, 79] width 104 height 13
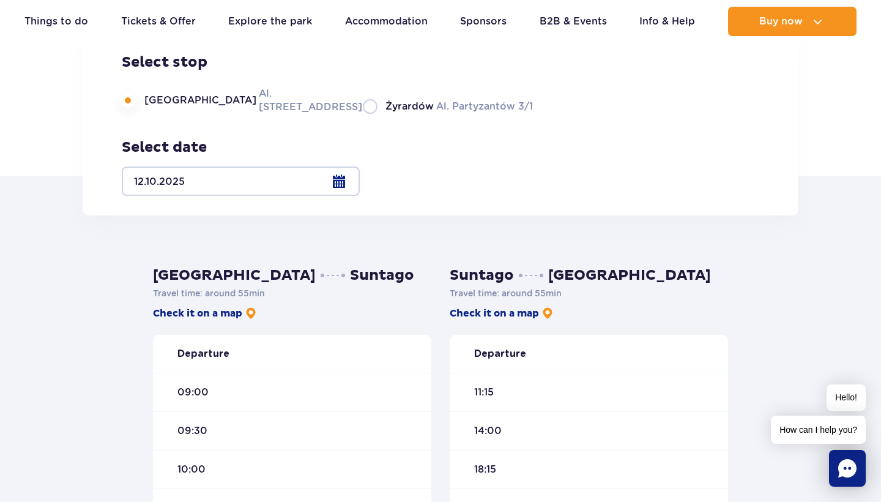
scroll to position [132, 0]
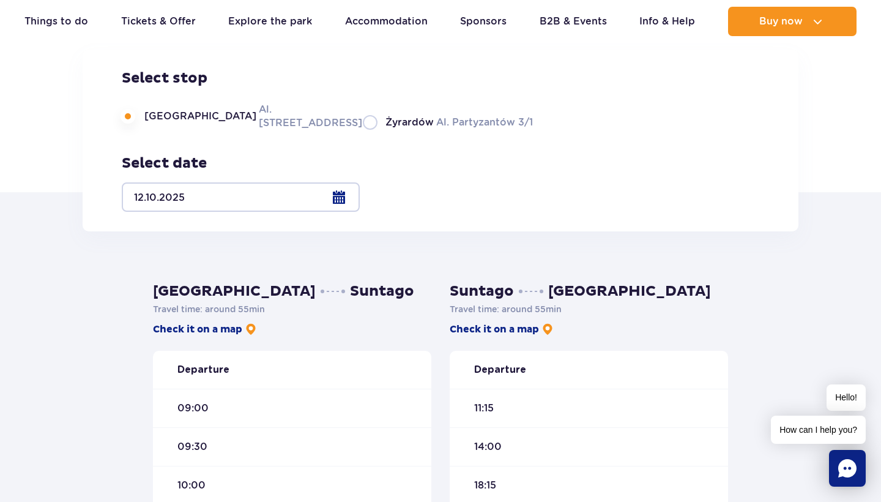
click at [363, 130] on label "Żyrardów Al. Partyzantów 3/1" at bounding box center [448, 121] width 170 height 15
click at [363, 130] on input "Żyrardów Al. Partyzantów 3/1" at bounding box center [369, 128] width 13 height 2
radio input "true"
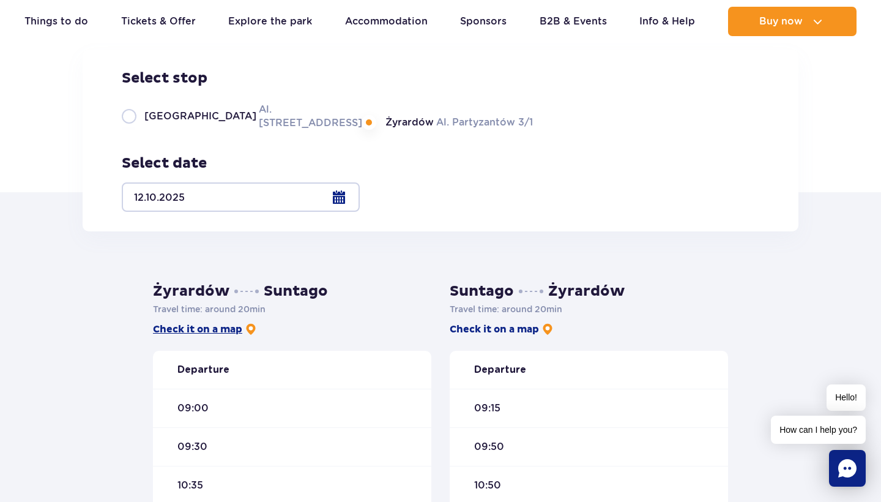
click at [208, 327] on link "Check it on a map" at bounding box center [205, 329] width 104 height 13
click at [214, 330] on link "Check it on a map" at bounding box center [205, 329] width 104 height 13
click at [468, 331] on link "Check it on a map" at bounding box center [502, 329] width 104 height 13
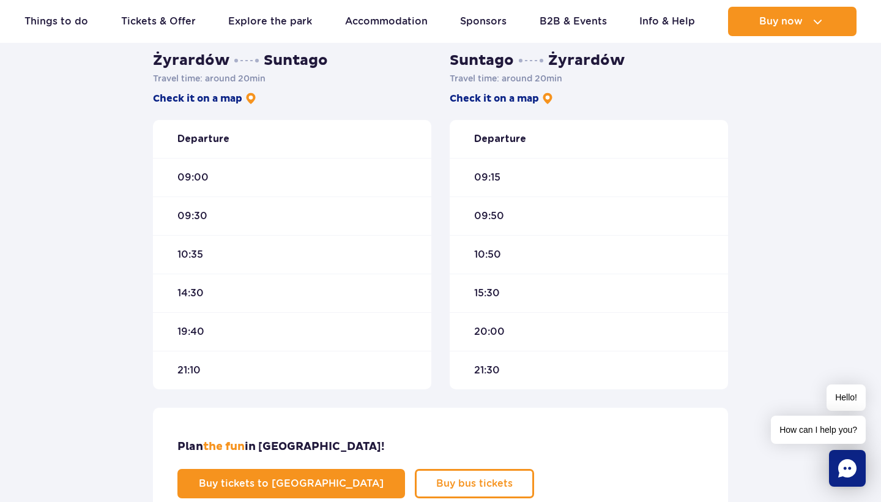
scroll to position [357, 0]
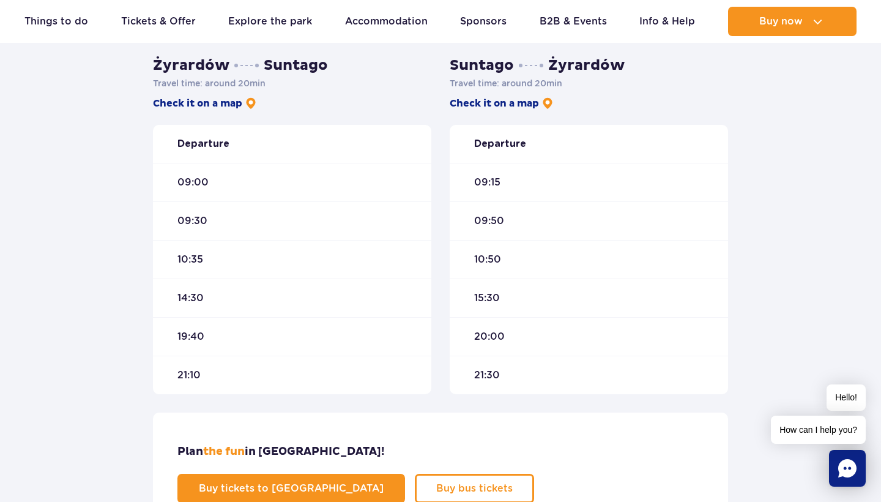
click at [200, 112] on div "Żyrardów Suntago Travel time : around 20 min Check it on a map Departure 09:00 …" at bounding box center [292, 225] width 278 height 338
click at [200, 111] on div "Żyrardów Suntago Travel time : around 20 min Check it on a map Departure 09:00 …" at bounding box center [292, 225] width 278 height 338
click at [202, 106] on link "Check it on a map" at bounding box center [205, 103] width 104 height 13
click at [203, 190] on div "09:00" at bounding box center [292, 182] width 278 height 39
click at [504, 483] on span "Buy bus tickets" at bounding box center [465, 488] width 76 height 10
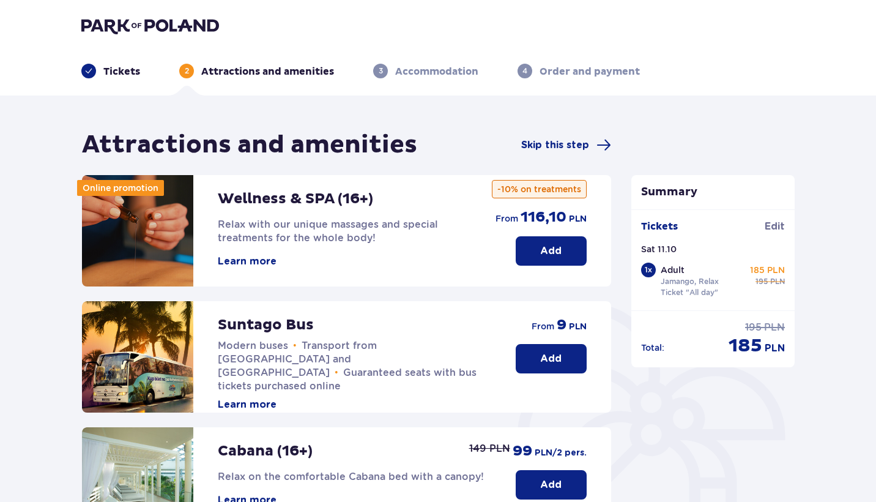
click at [556, 351] on button "Add" at bounding box center [551, 358] width 71 height 29
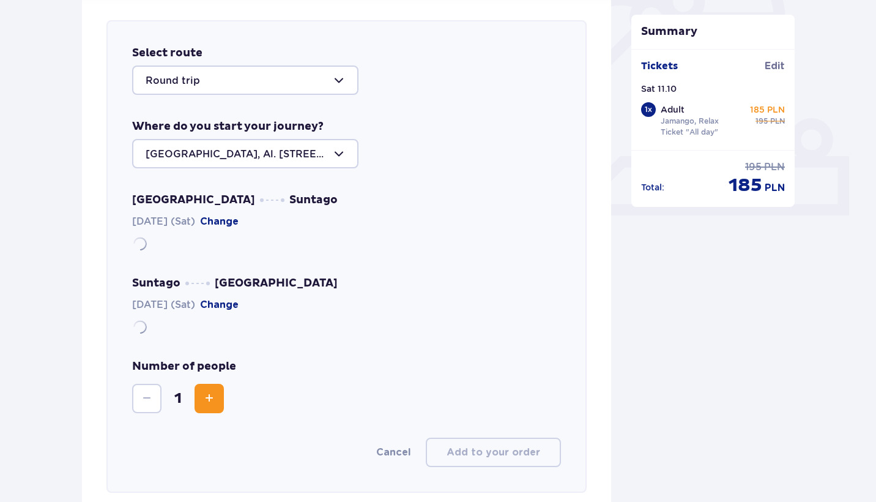
scroll to position [422, 0]
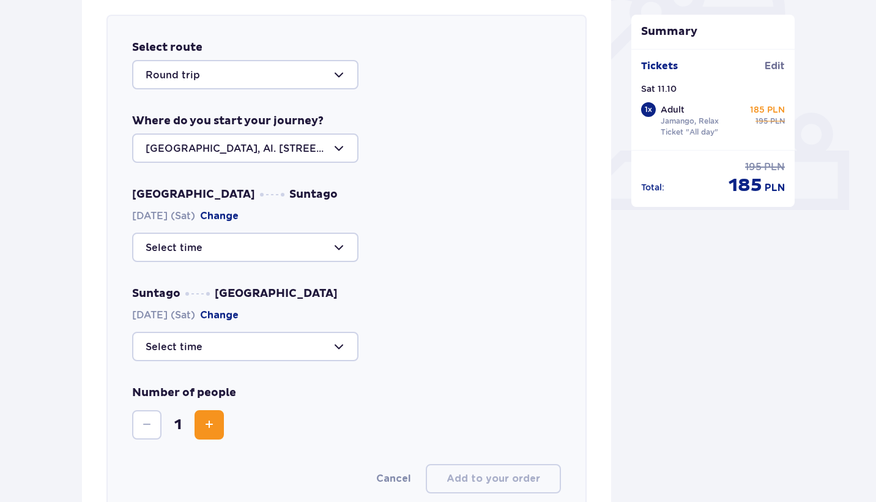
click at [293, 154] on div at bounding box center [245, 147] width 226 height 29
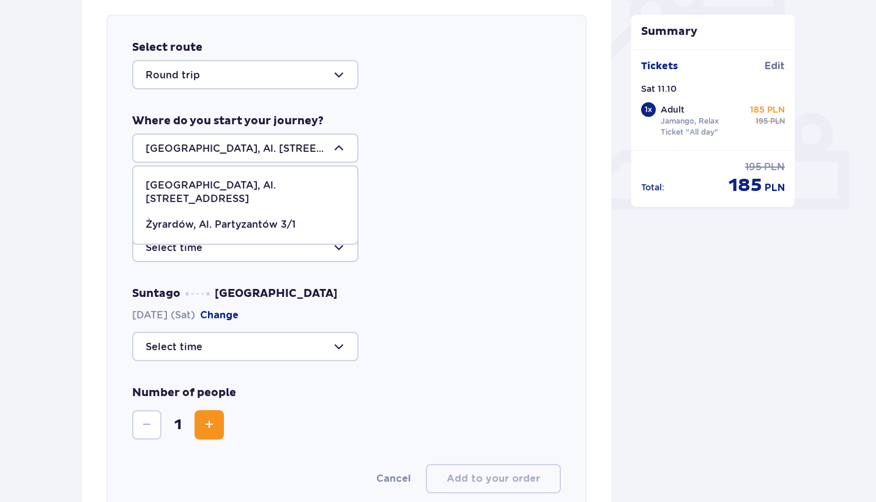
click at [280, 180] on p "[GEOGRAPHIC_DATA], Al. [STREET_ADDRESS]" at bounding box center [246, 192] width 200 height 27
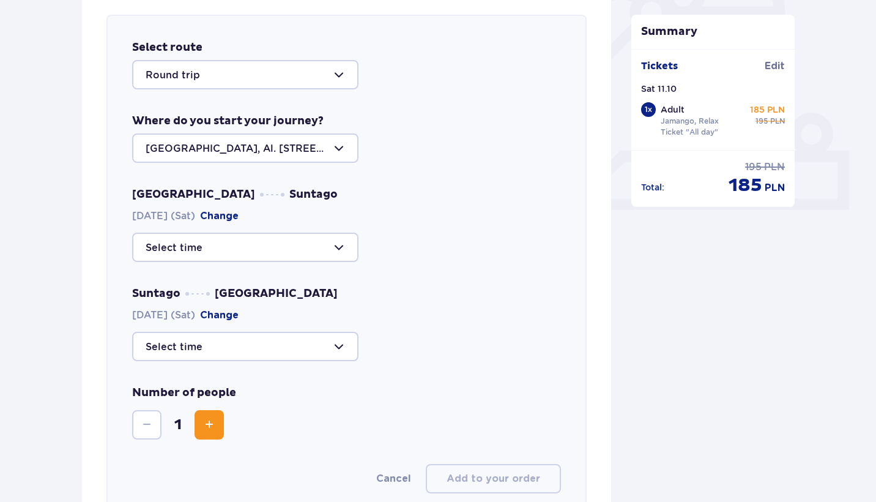
click at [253, 248] on div at bounding box center [245, 247] width 226 height 29
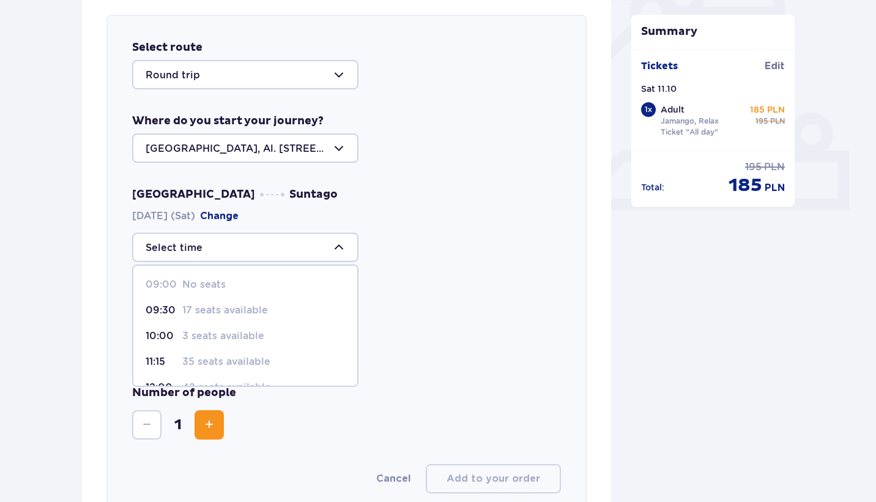
click at [168, 308] on p "09:30" at bounding box center [162, 310] width 32 height 13
type input "09:30"
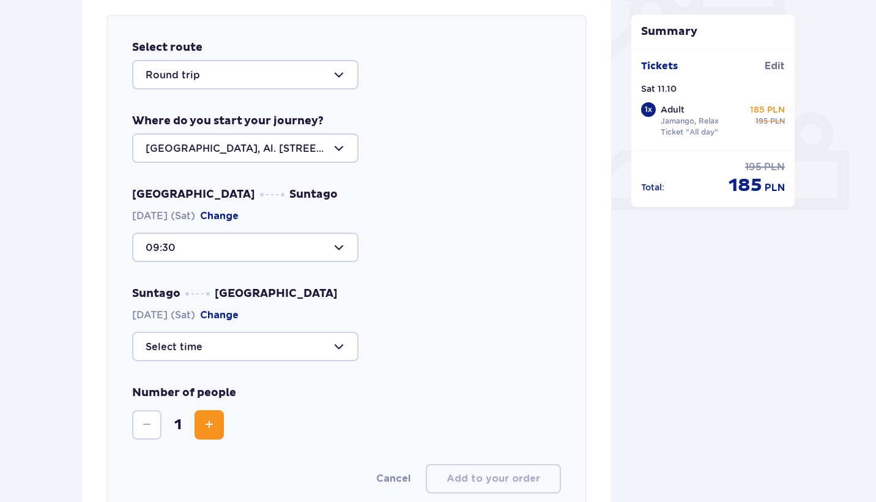
click at [195, 347] on div at bounding box center [245, 346] width 226 height 29
click at [214, 416] on p "29 seats available" at bounding box center [226, 414] width 89 height 13
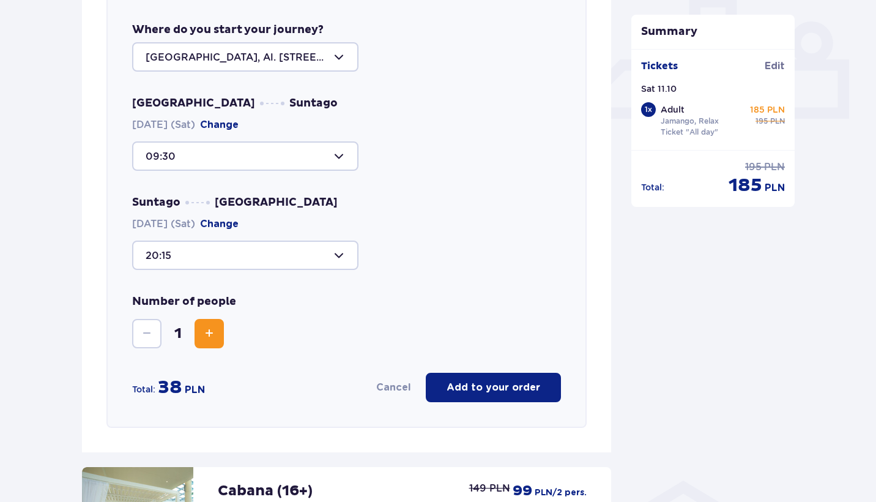
scroll to position [514, 0]
click at [272, 247] on div at bounding box center [245, 254] width 226 height 29
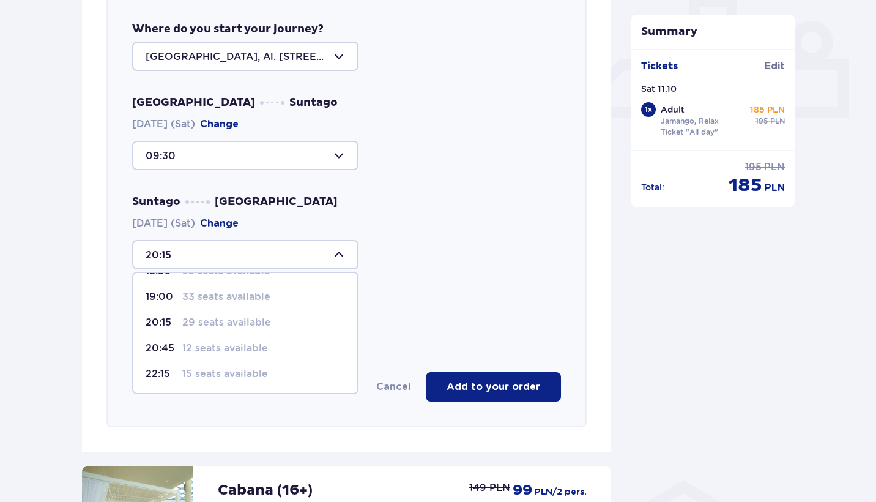
scroll to position [98, 0]
click at [212, 300] on p "33 seats available" at bounding box center [226, 296] width 88 height 13
type input "19:00"
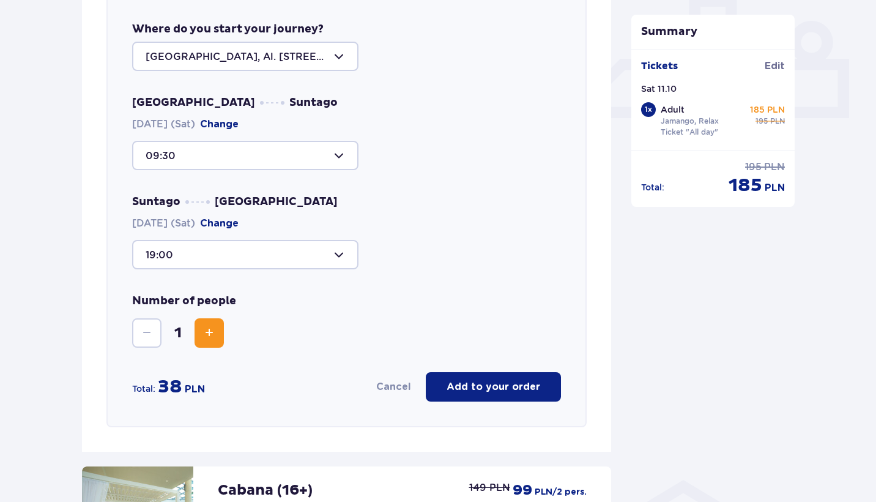
click at [245, 163] on div at bounding box center [245, 155] width 226 height 29
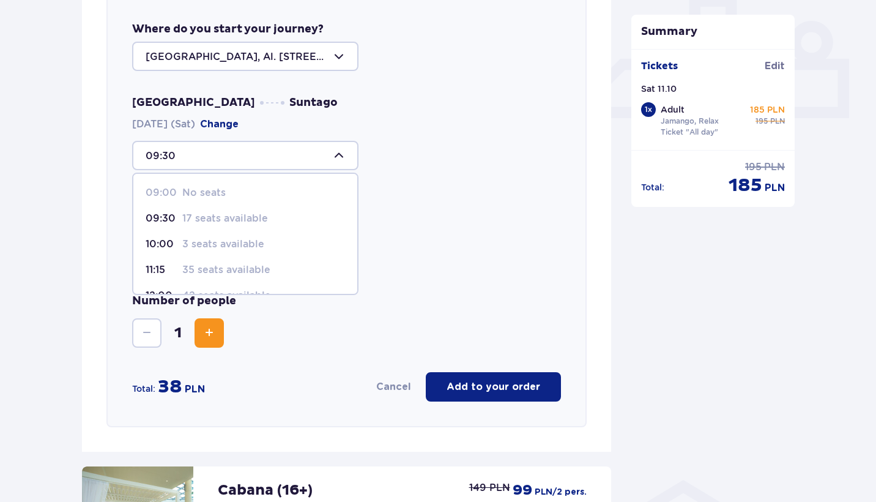
click at [239, 236] on span "10:00 3 seats available" at bounding box center [245, 244] width 224 height 26
type input "10:00"
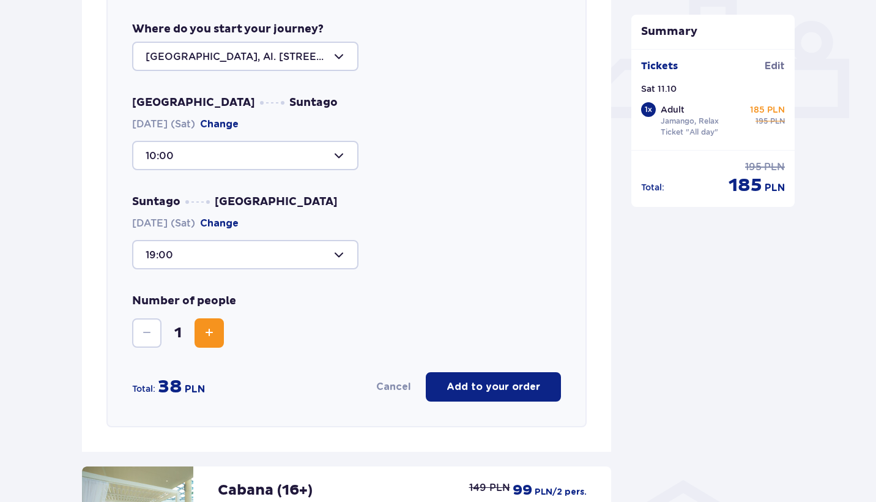
click at [246, 259] on div at bounding box center [245, 254] width 226 height 29
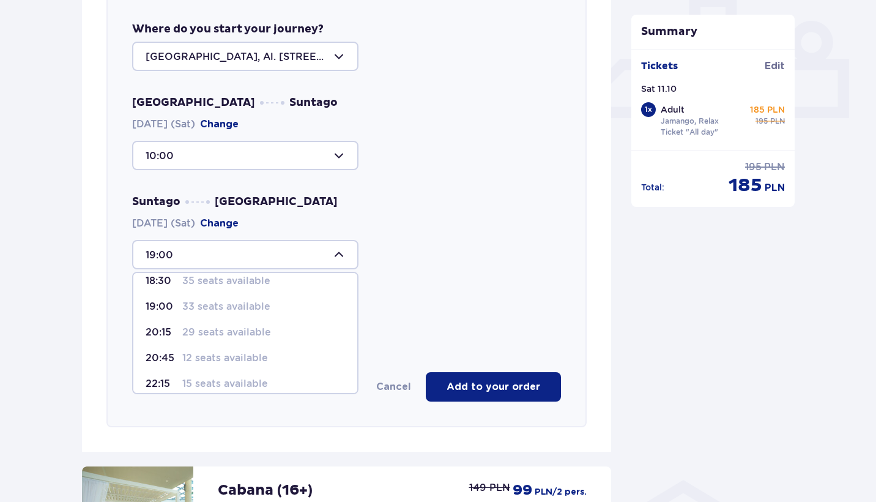
scroll to position [94, 0]
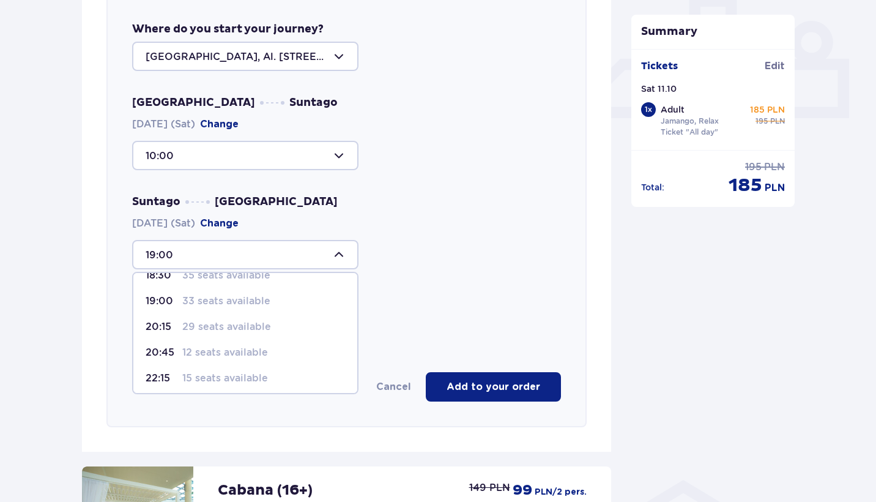
click at [233, 349] on p "12 seats available" at bounding box center [225, 352] width 86 height 13
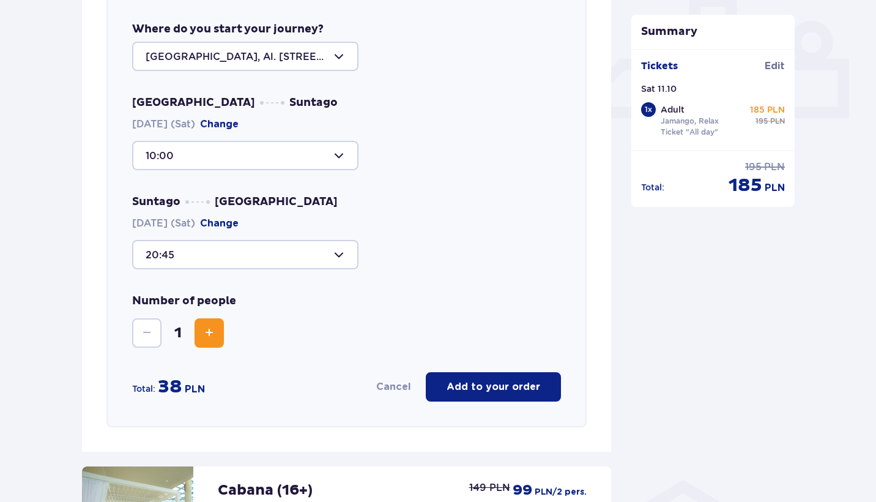
click at [251, 157] on div at bounding box center [245, 155] width 226 height 29
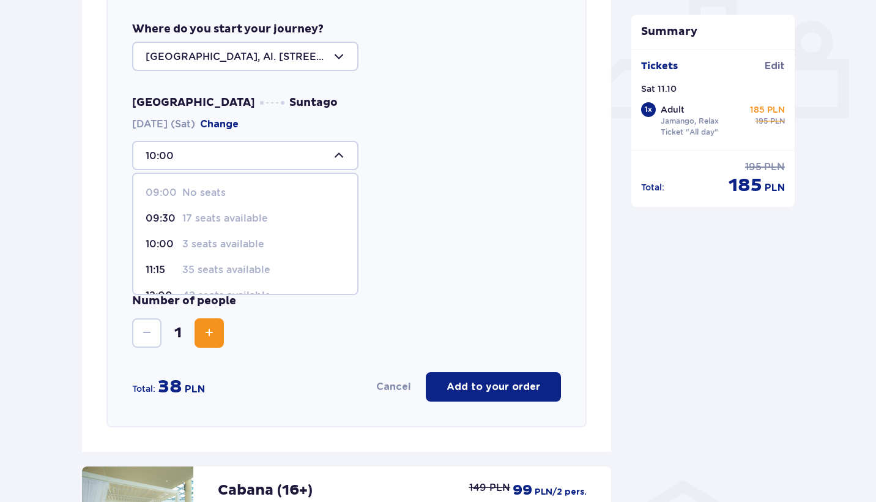
click at [245, 239] on p "3 seats available" at bounding box center [223, 243] width 82 height 13
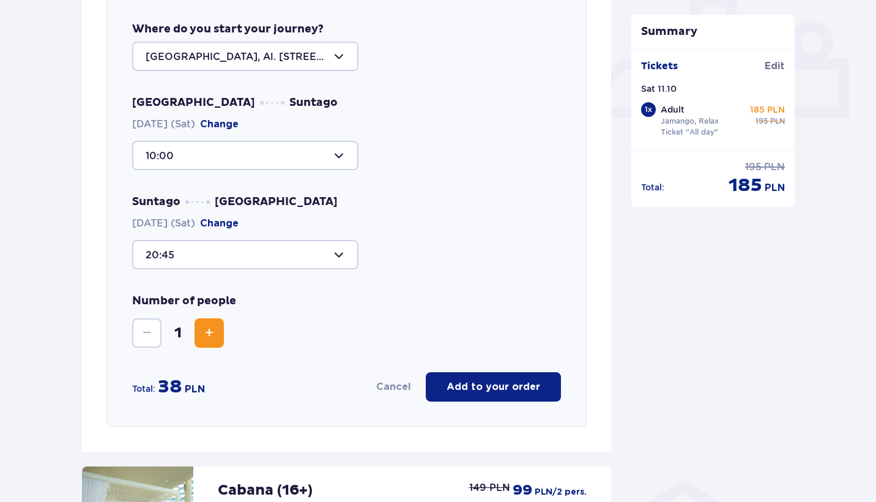
click at [251, 259] on div at bounding box center [245, 254] width 226 height 29
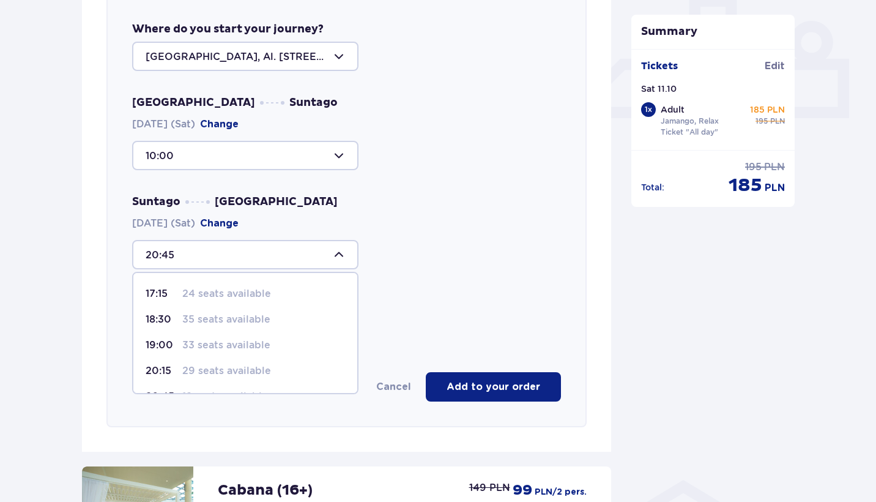
scroll to position [67, 0]
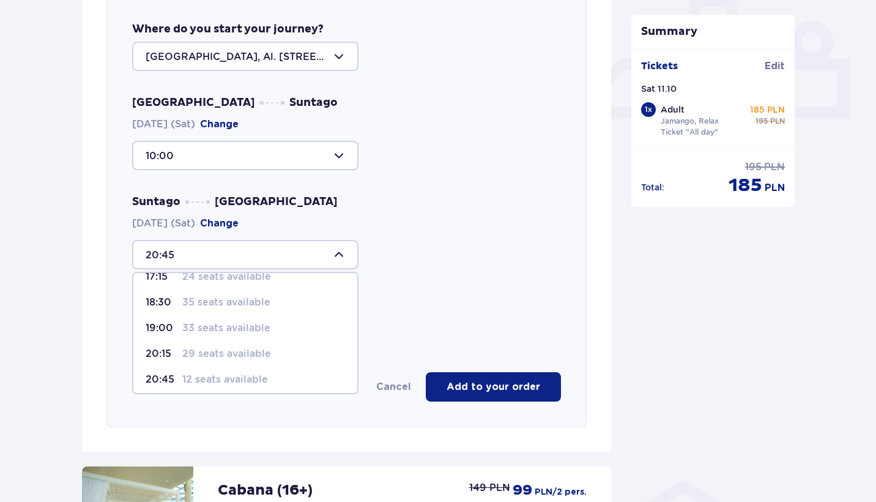
click at [245, 351] on p "29 seats available" at bounding box center [226, 353] width 89 height 13
type input "20:15"
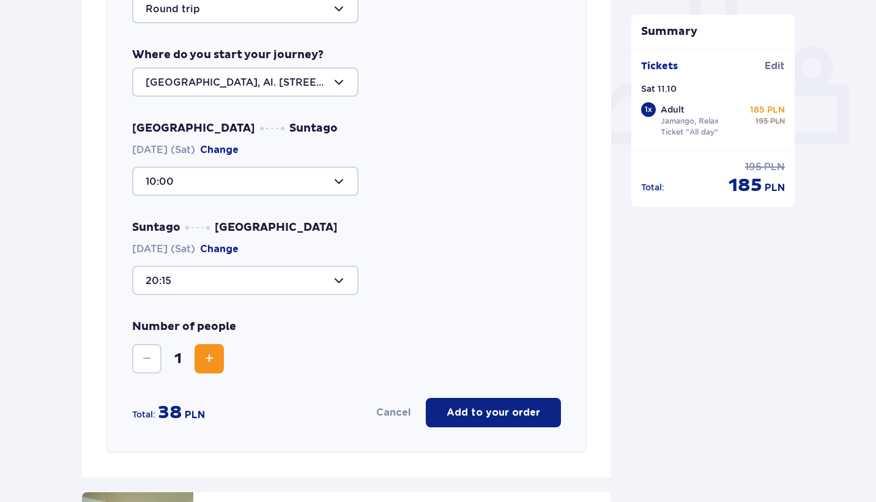
scroll to position [485, 0]
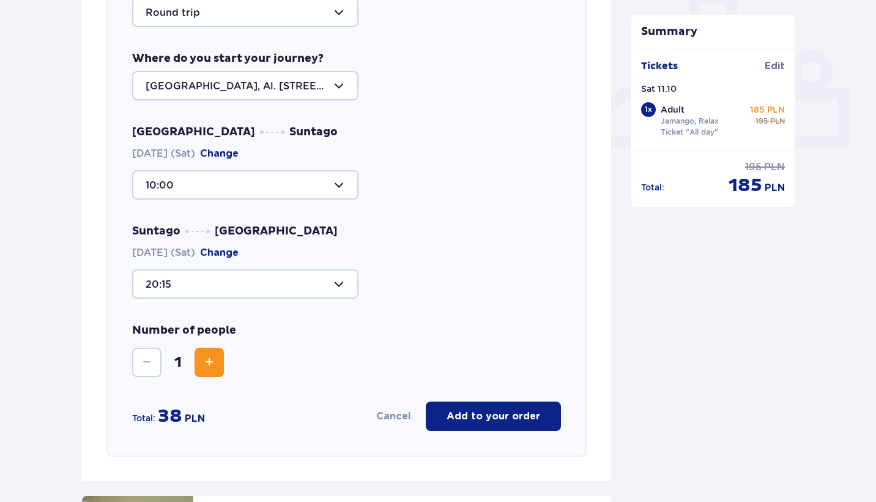
click at [468, 433] on div "Select route Round trip Where do you start your journey? [GEOGRAPHIC_DATA], Al.…" at bounding box center [346, 204] width 480 height 504
click at [468, 418] on p "Add to your order" at bounding box center [494, 415] width 94 height 13
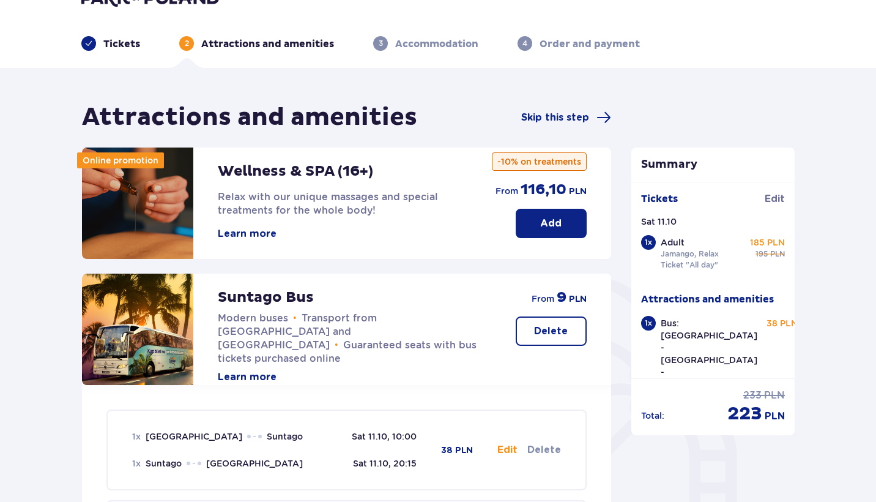
scroll to position [27, 0]
